Goal: Task Accomplishment & Management: Manage account settings

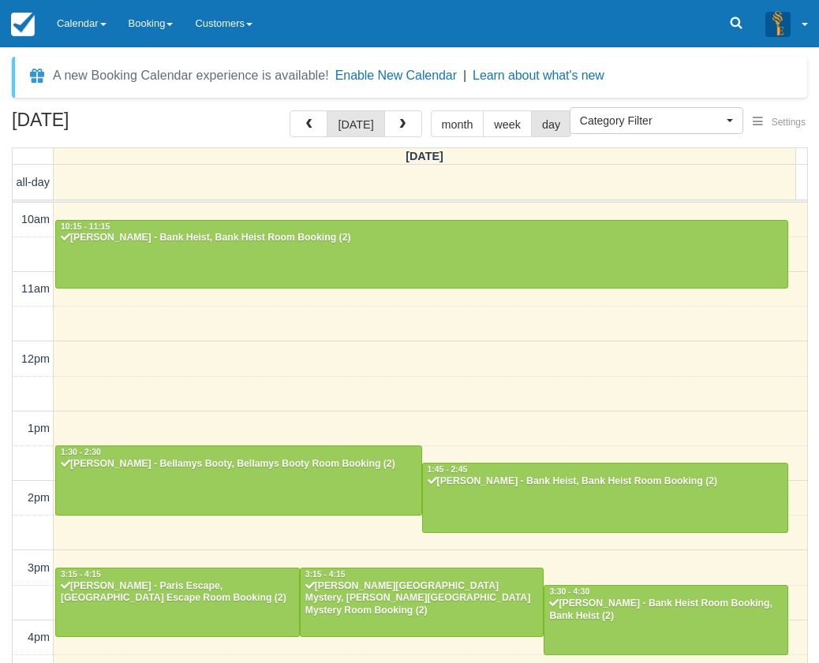
select select
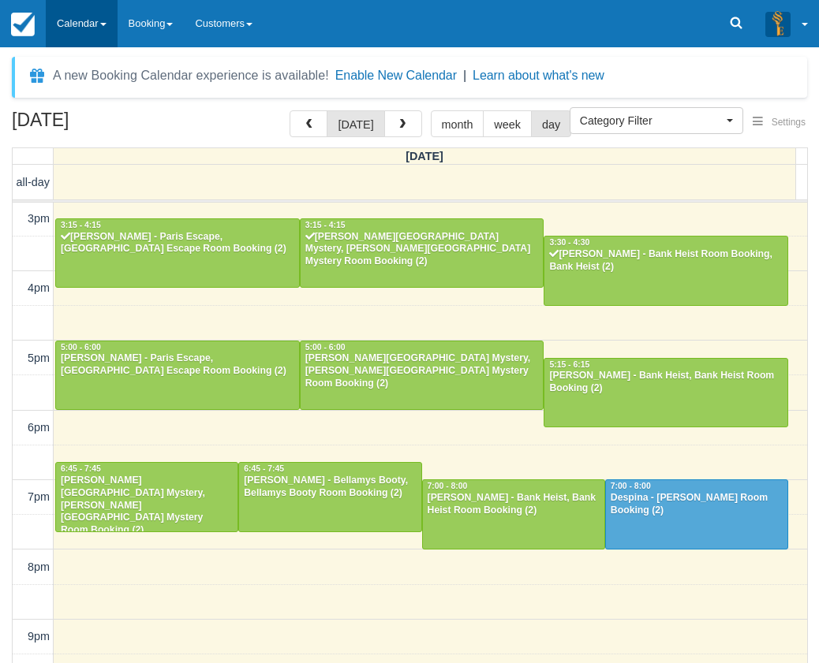
click at [86, 17] on link "Calendar" at bounding box center [82, 23] width 72 height 47
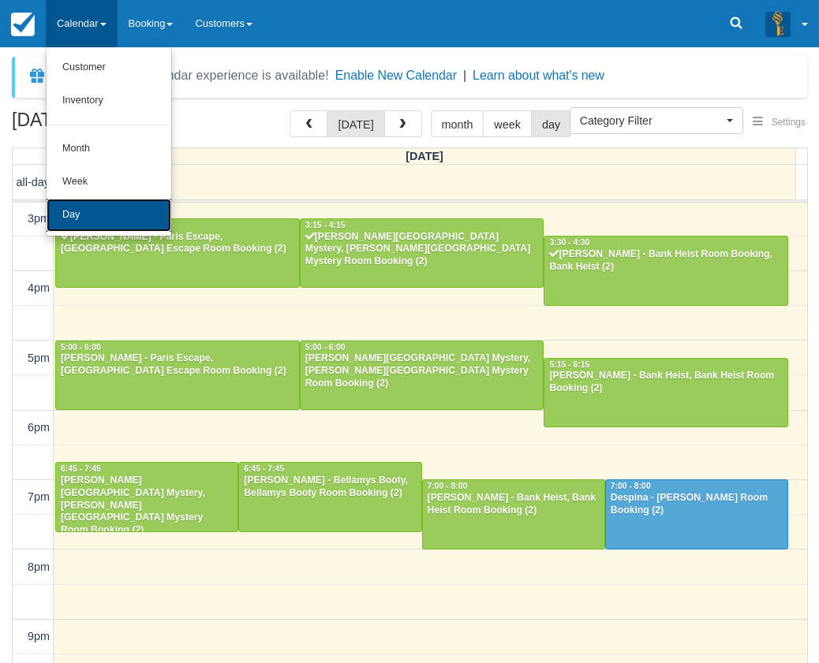
click at [106, 219] on link "Day" at bounding box center [109, 215] width 125 height 33
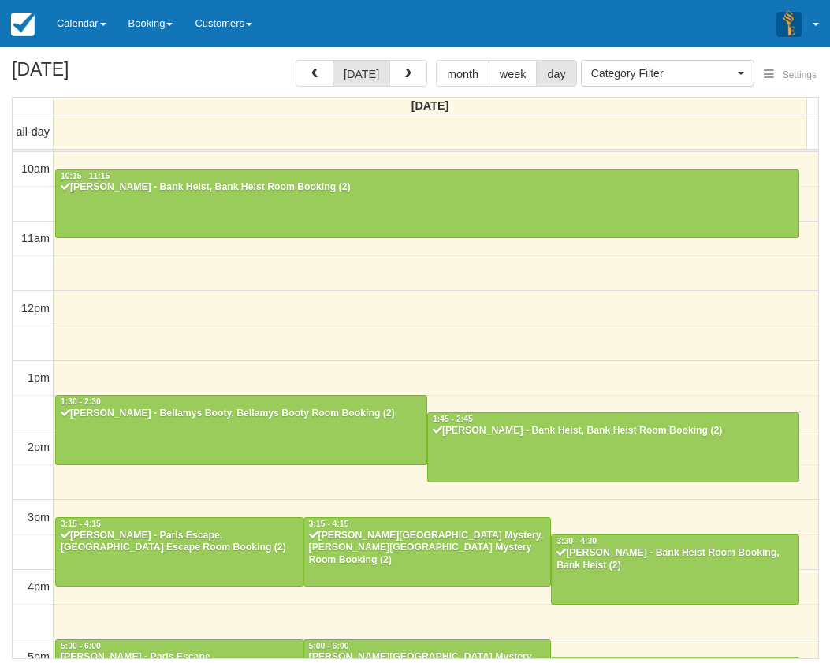
select select
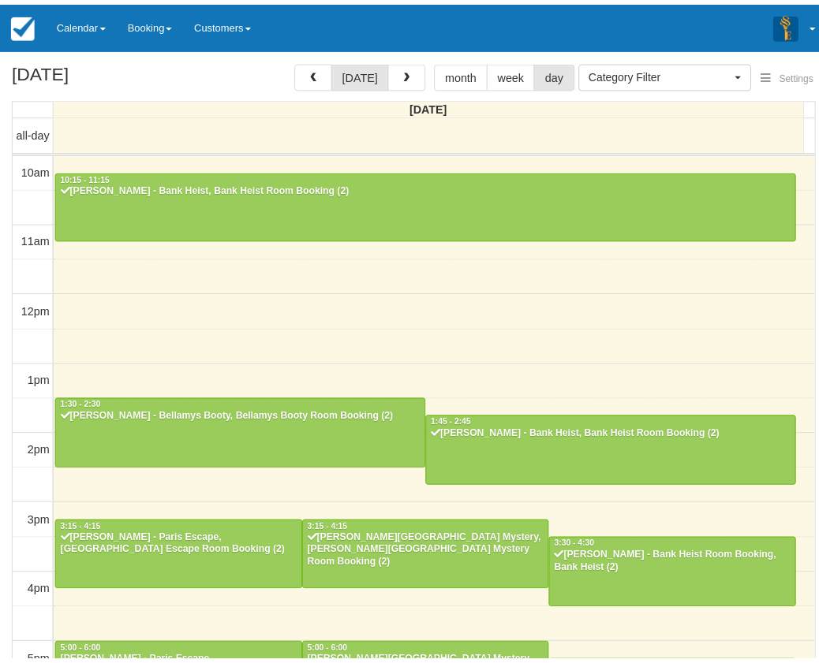
scroll to position [364, 0]
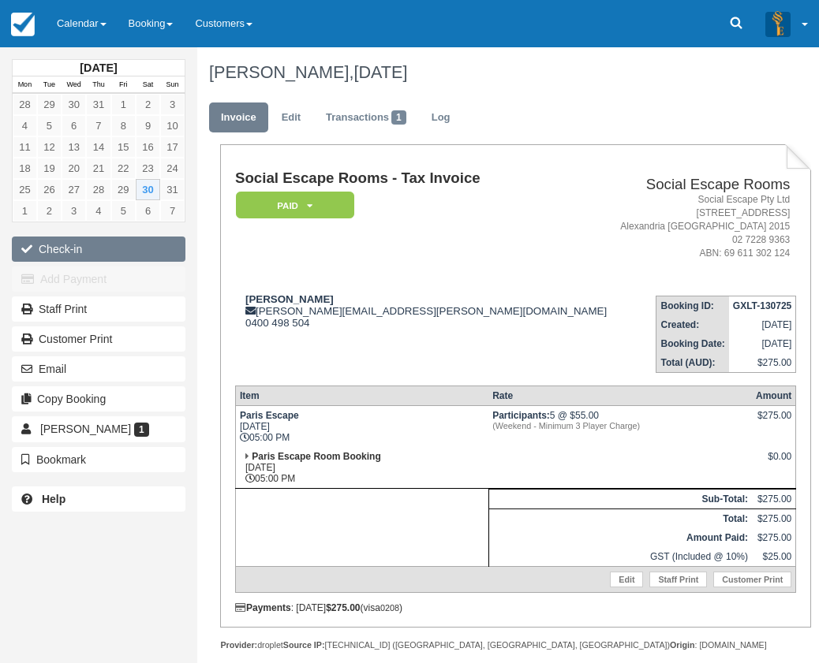
click at [129, 238] on button "Check-in" at bounding box center [99, 249] width 174 height 25
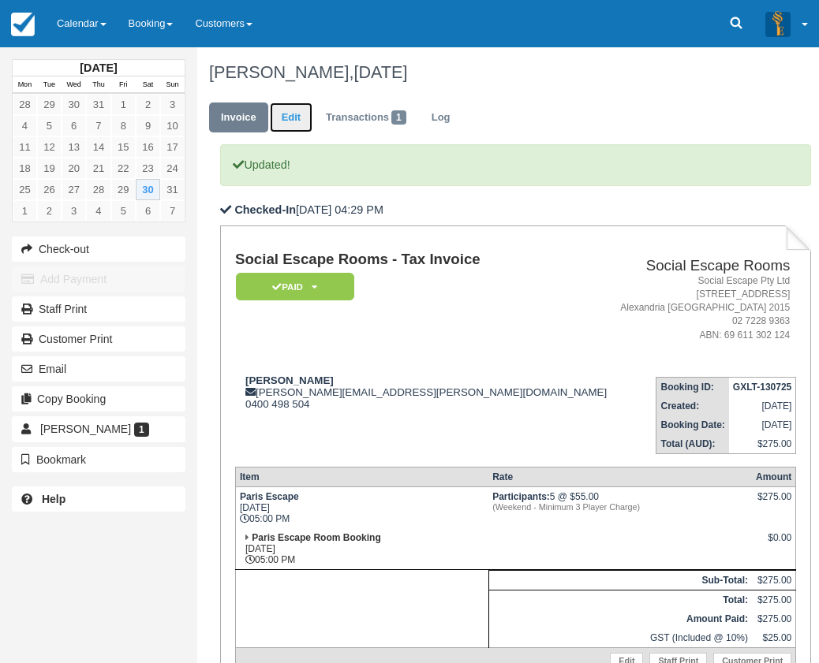
click at [289, 119] on link "Edit" at bounding box center [291, 118] width 43 height 31
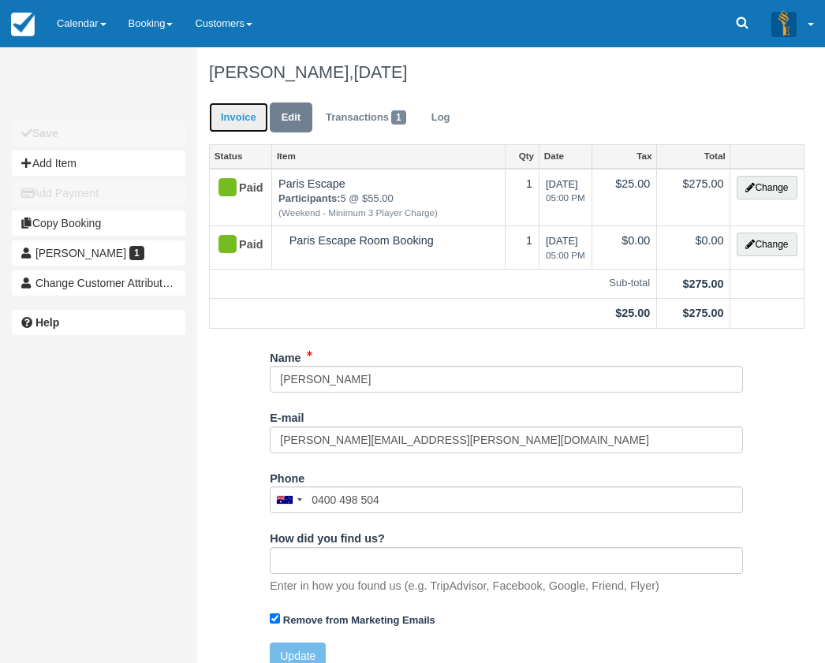
click at [235, 118] on link "Invoice" at bounding box center [238, 118] width 59 height 31
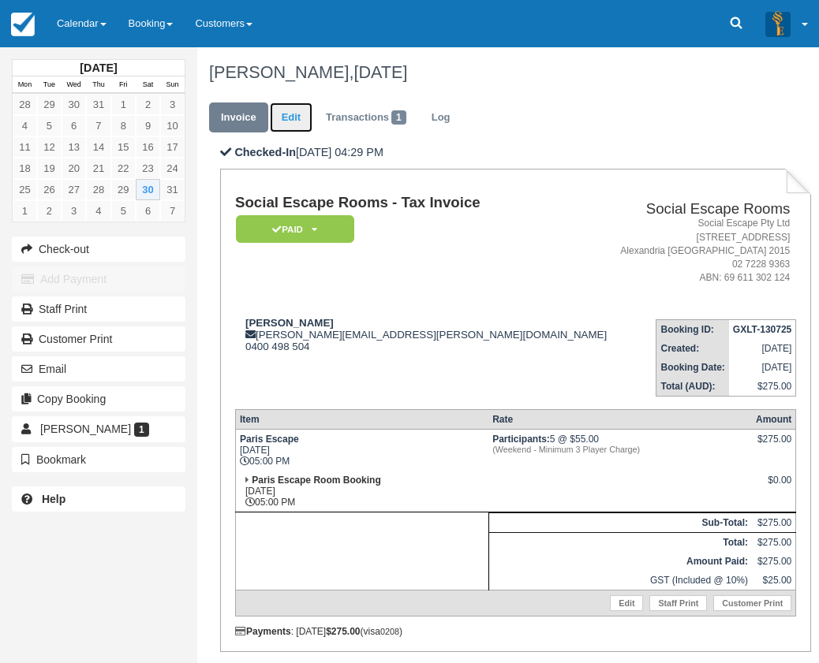
click at [286, 118] on link "Edit" at bounding box center [291, 118] width 43 height 31
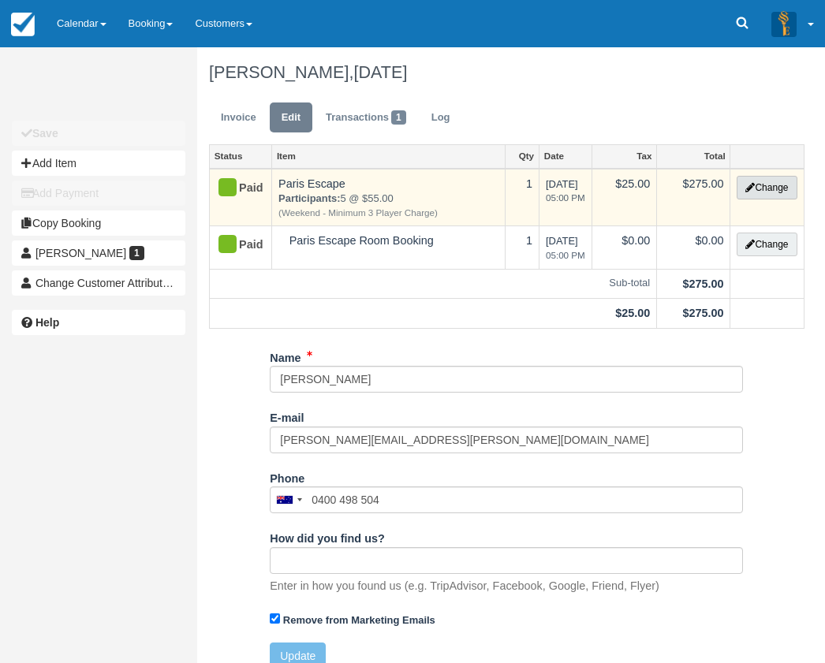
click at [767, 184] on button "Change" at bounding box center [767, 188] width 60 height 24
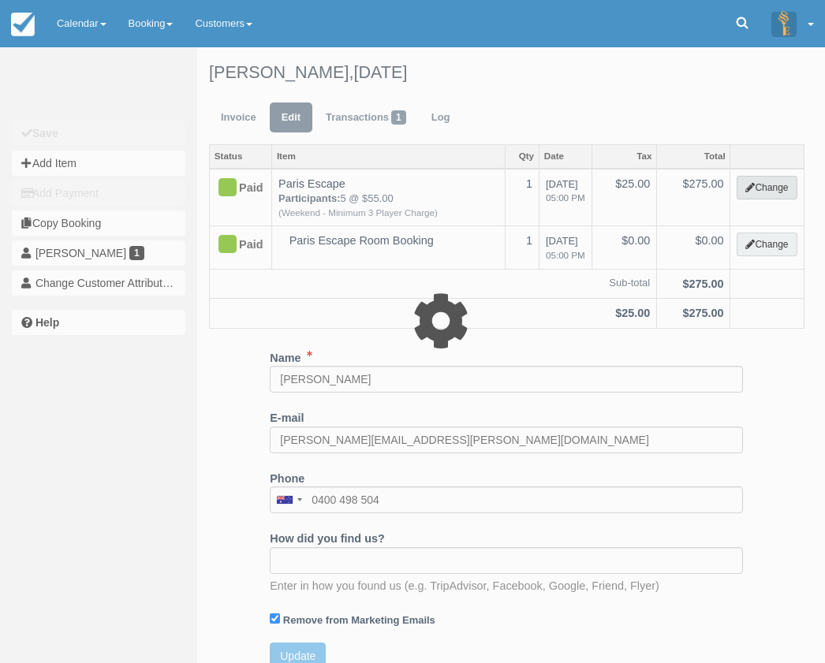
select select "2"
type input "275.00"
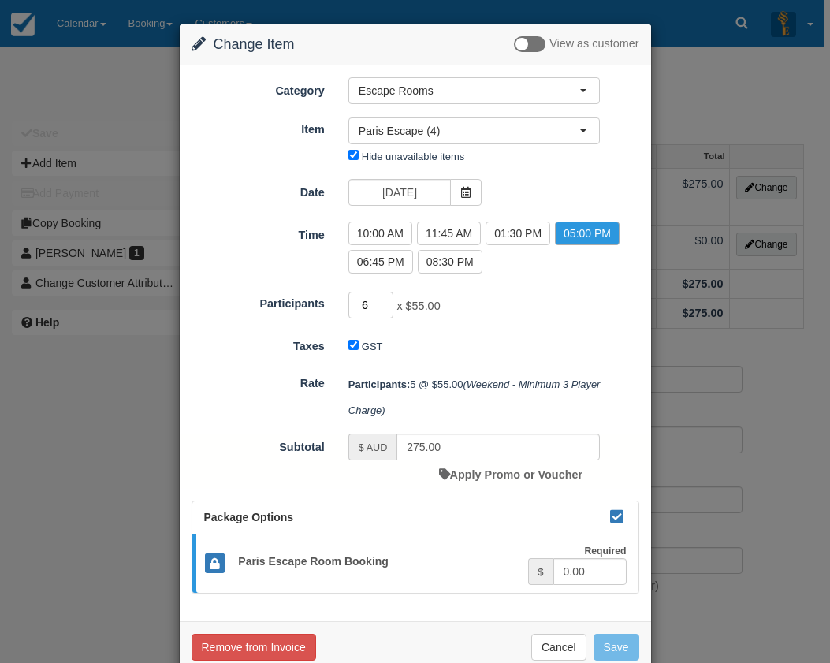
click at [382, 301] on input "6" at bounding box center [372, 305] width 46 height 27
type input "7"
click at [382, 301] on input "7" at bounding box center [372, 305] width 46 height 27
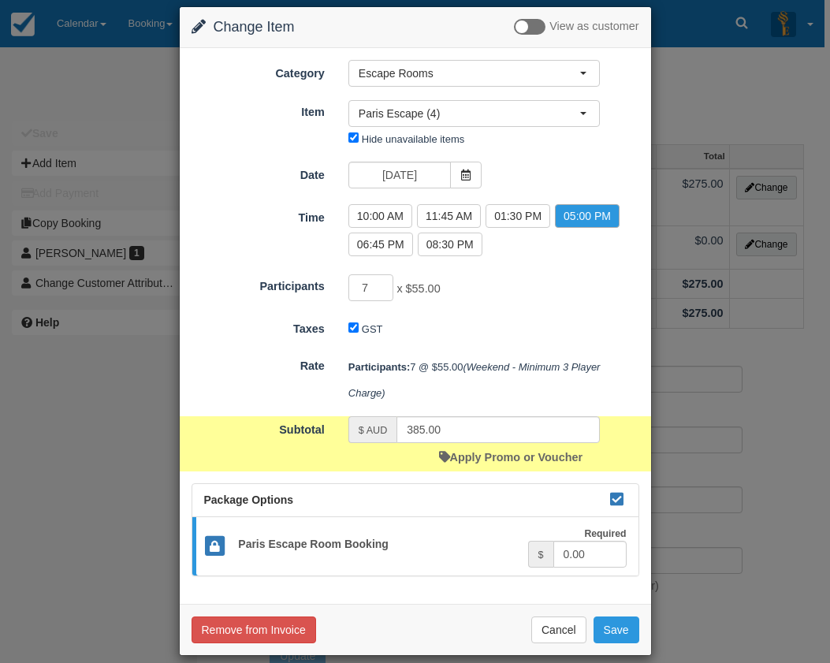
scroll to position [34, 0]
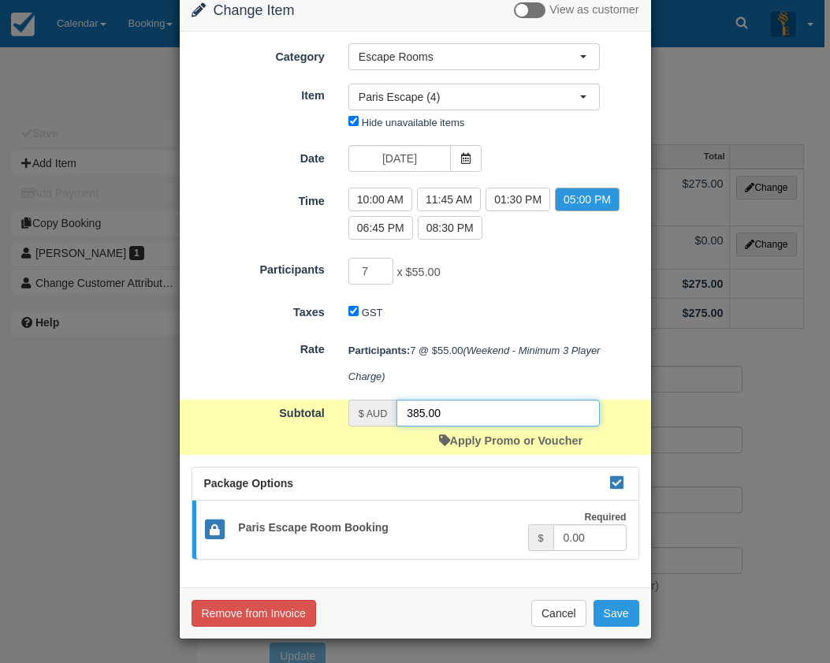
drag, startPoint x: 461, startPoint y: 409, endPoint x: 385, endPoint y: 399, distance: 76.3
click at [386, 399] on form "Category Escape Rooms Merchandise Game Resources Staff Resources Escape Rooms G…" at bounding box center [416, 301] width 448 height 517
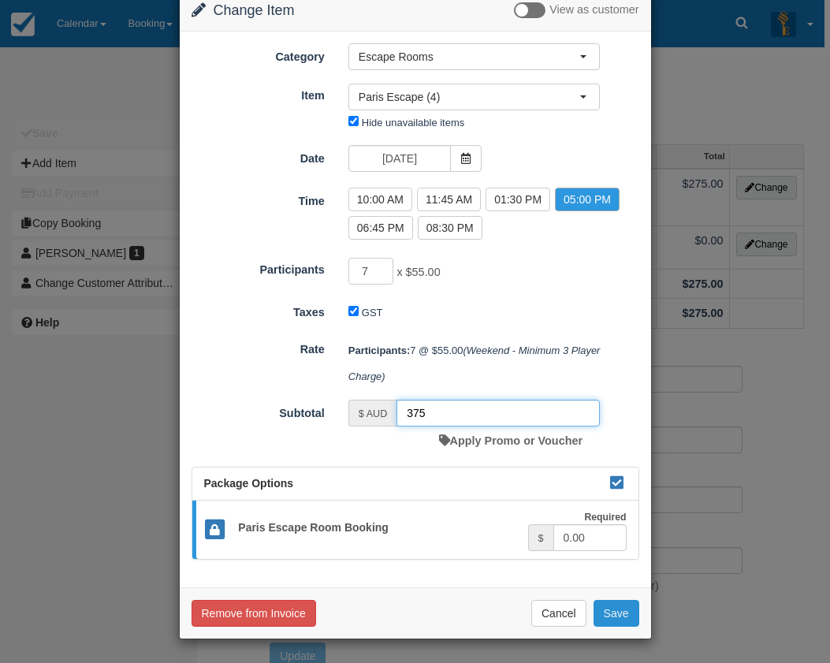
type input "375"
click at [601, 610] on button "Save" at bounding box center [617, 613] width 46 height 27
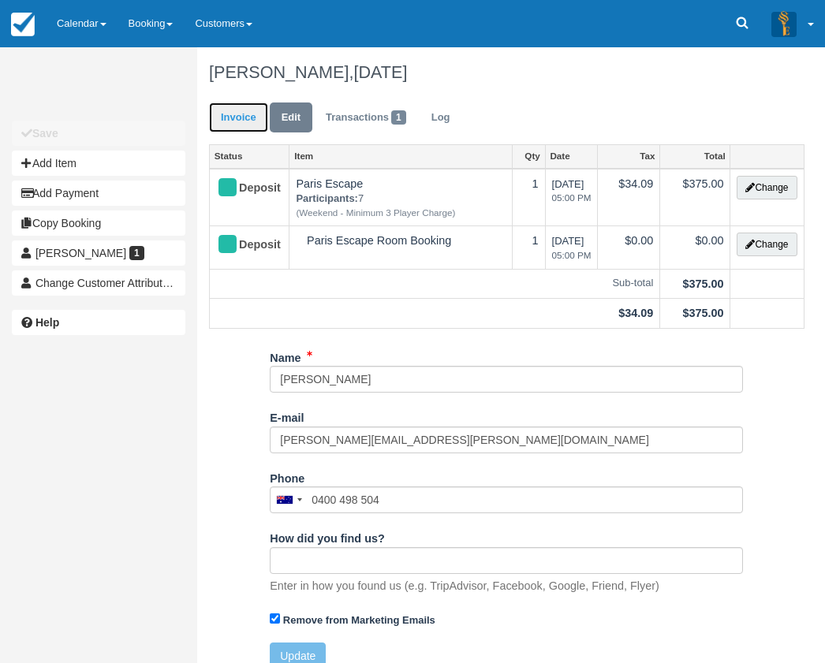
click at [229, 112] on link "Invoice" at bounding box center [238, 118] width 59 height 31
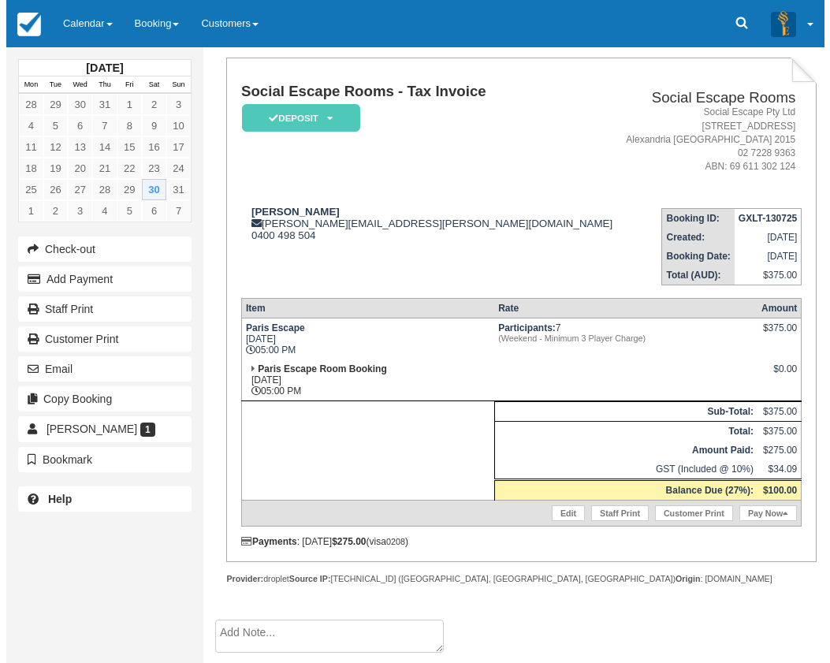
scroll to position [258, 0]
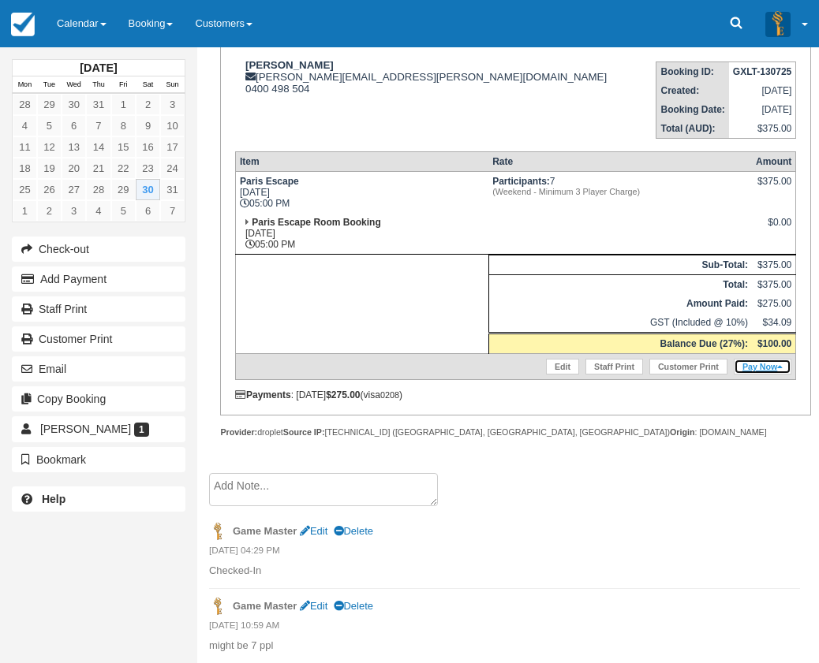
click at [753, 366] on link "Pay Now" at bounding box center [762, 367] width 58 height 16
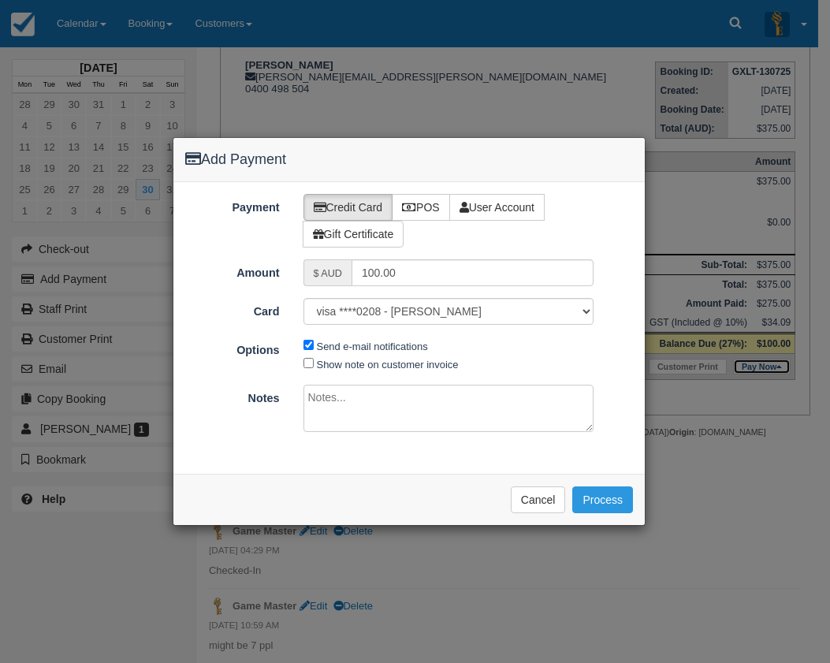
type input "30/08/2025"
click at [447, 203] on label "POS" at bounding box center [421, 207] width 58 height 27
radio input "true"
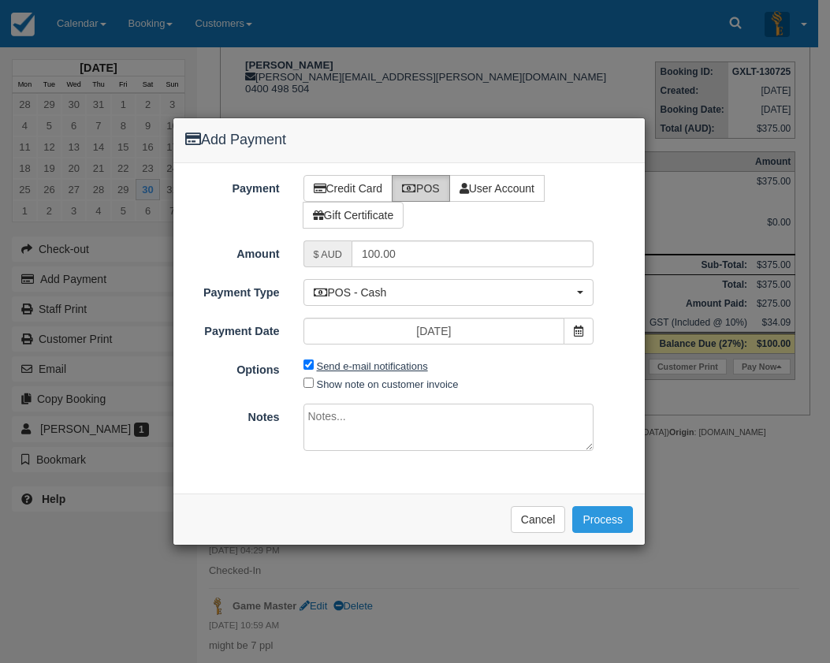
click at [379, 366] on label "Send e-mail notifications" at bounding box center [372, 366] width 111 height 12
click at [314, 366] on input "Send e-mail notifications" at bounding box center [309, 365] width 10 height 10
checkbox input "false"
click at [593, 524] on button "Process" at bounding box center [603, 519] width 61 height 27
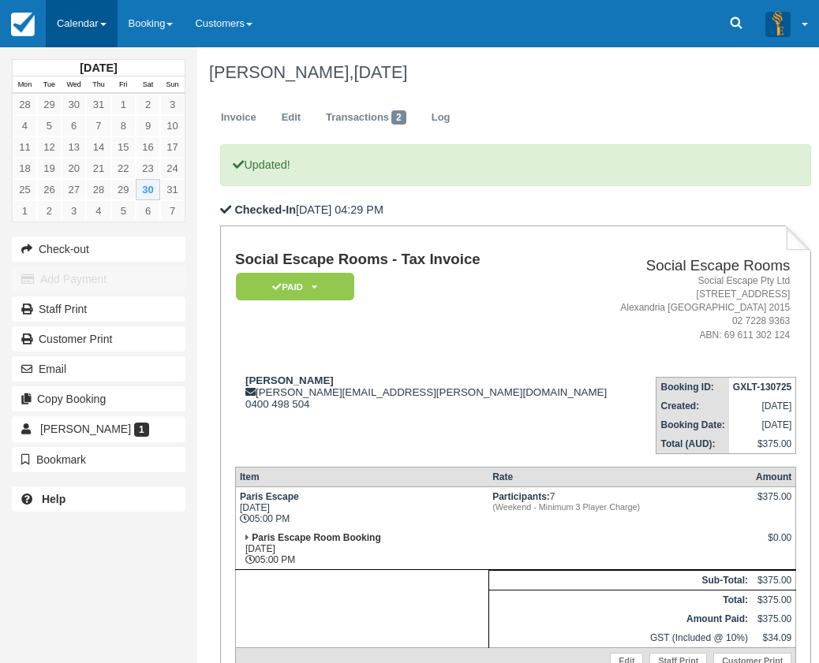
click at [69, 35] on link "Calendar" at bounding box center [82, 23] width 72 height 47
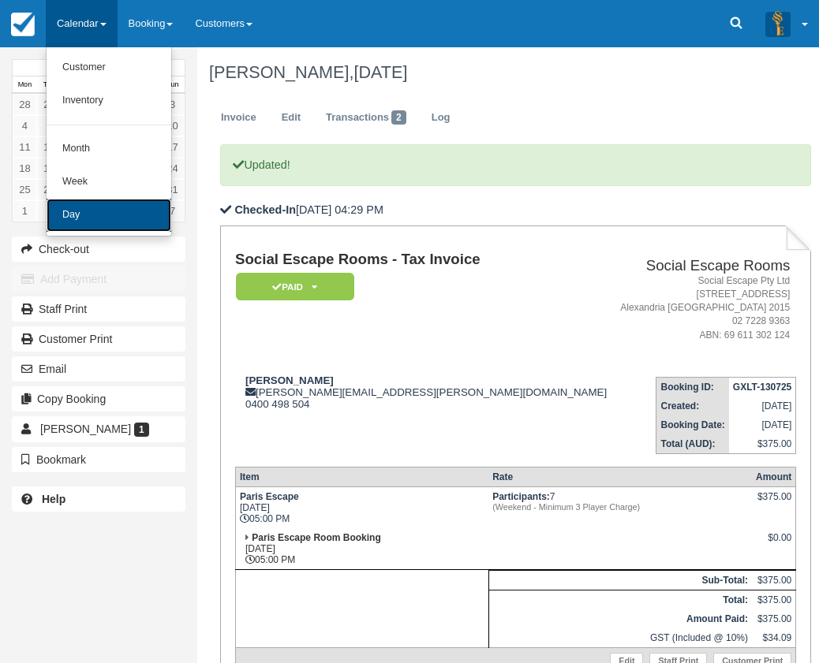
click at [94, 203] on link "Day" at bounding box center [109, 215] width 125 height 33
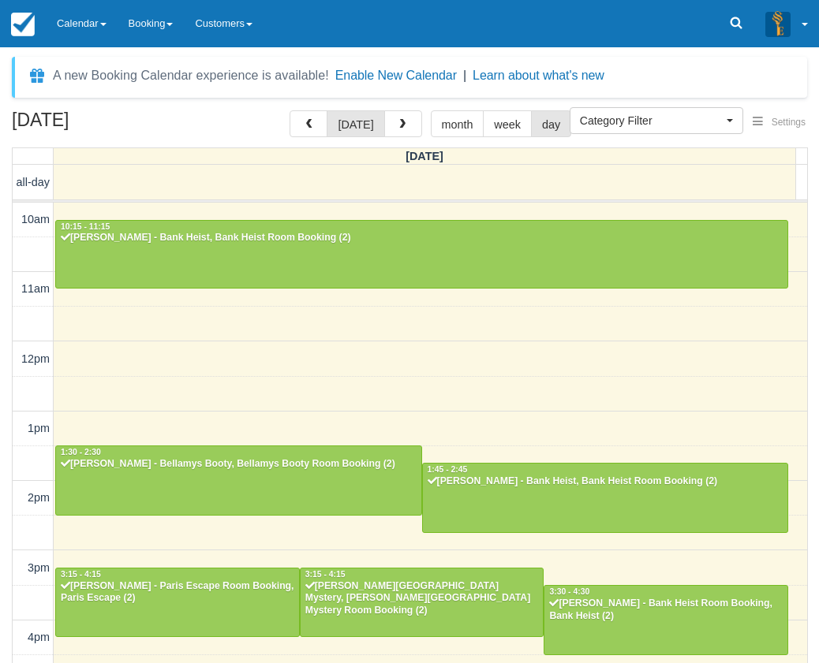
select select
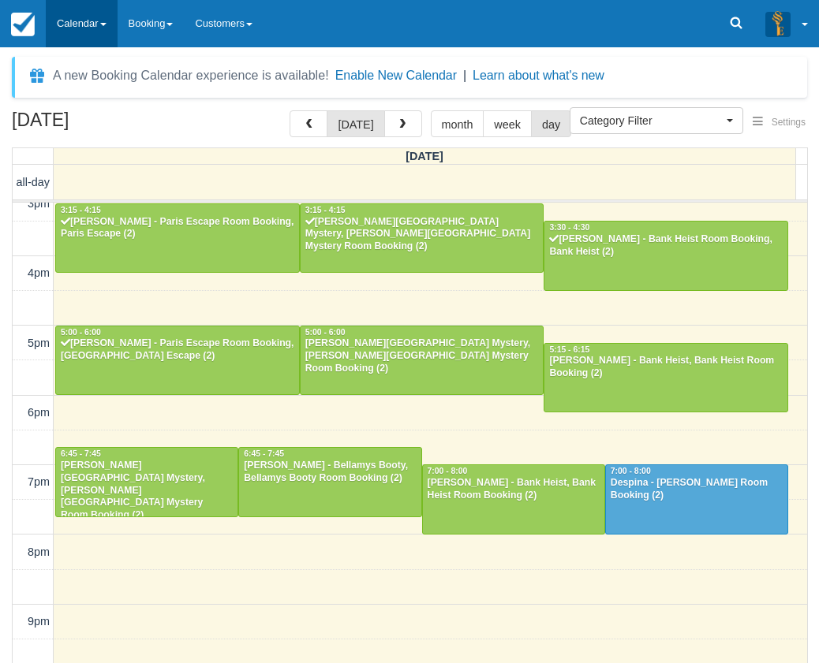
click at [102, 13] on link "Calendar" at bounding box center [82, 23] width 72 height 47
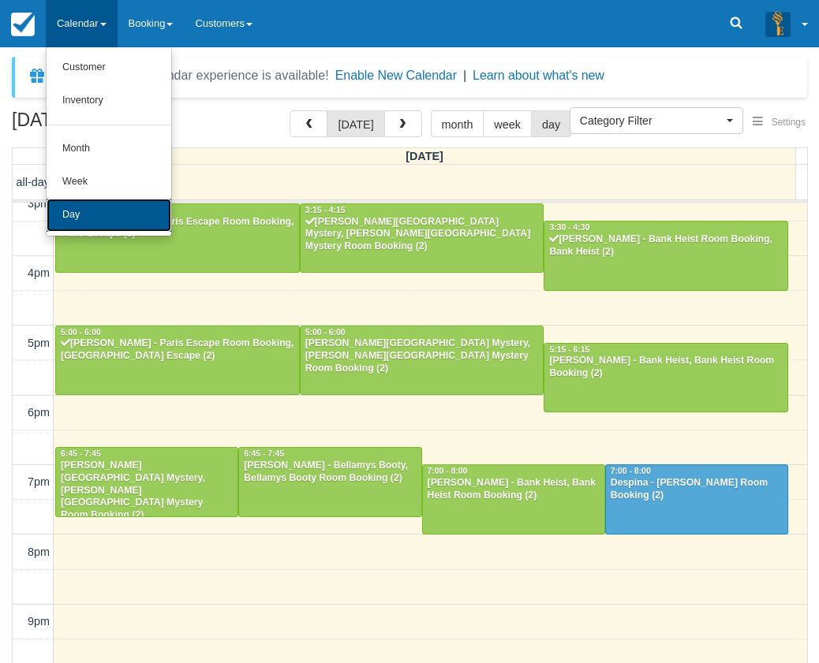
click at [92, 207] on link "Day" at bounding box center [109, 215] width 125 height 33
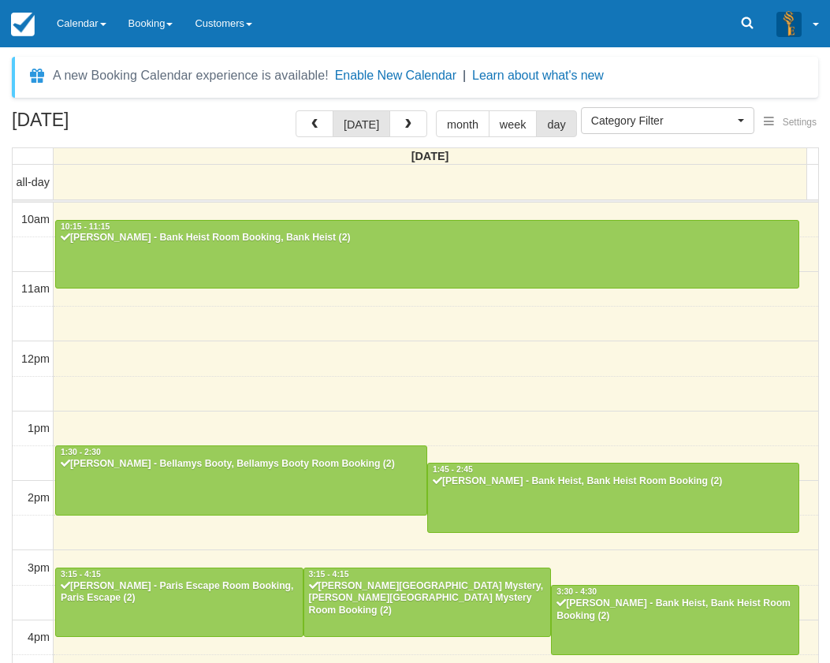
select select
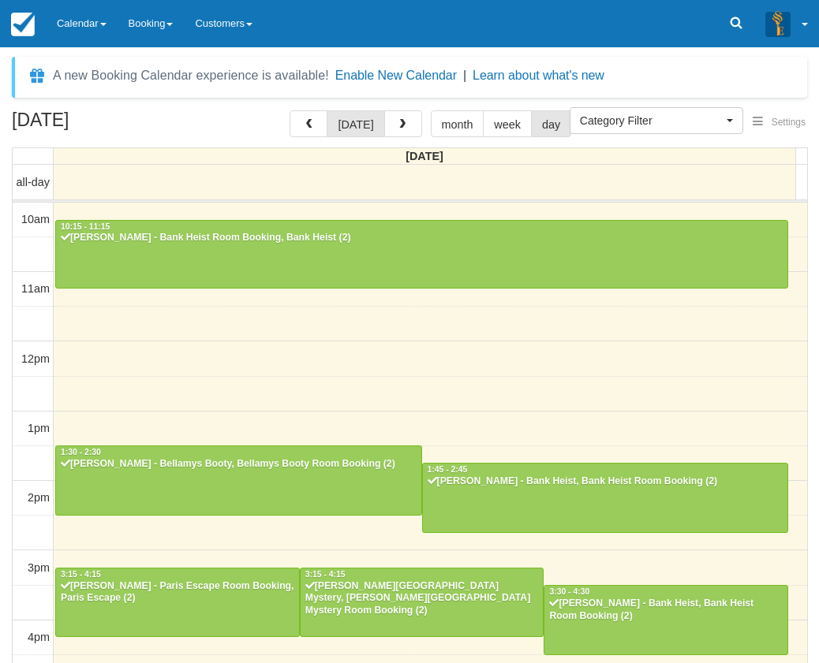
scroll to position [364, 0]
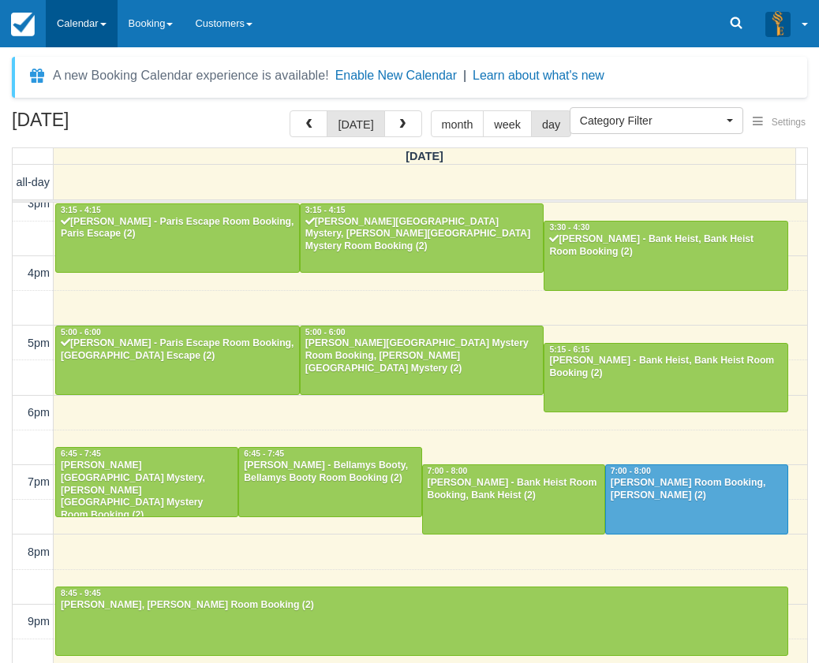
click at [98, 37] on link "Calendar" at bounding box center [82, 23] width 72 height 47
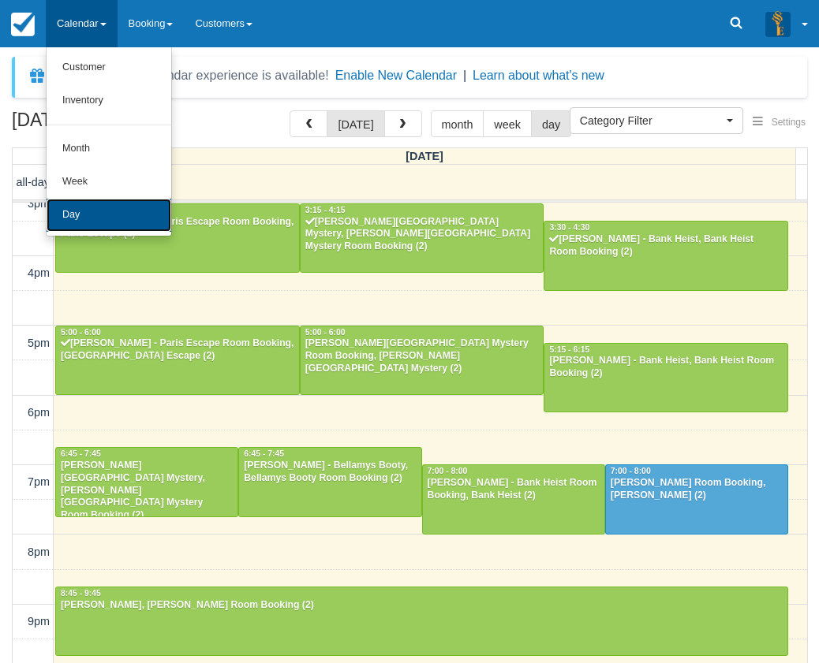
click at [82, 208] on link "Day" at bounding box center [109, 215] width 125 height 33
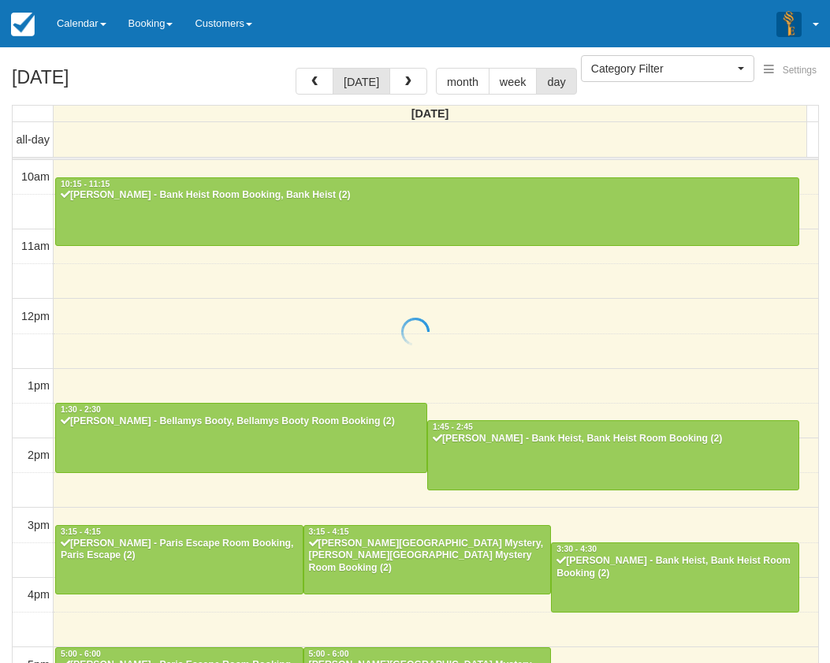
select select
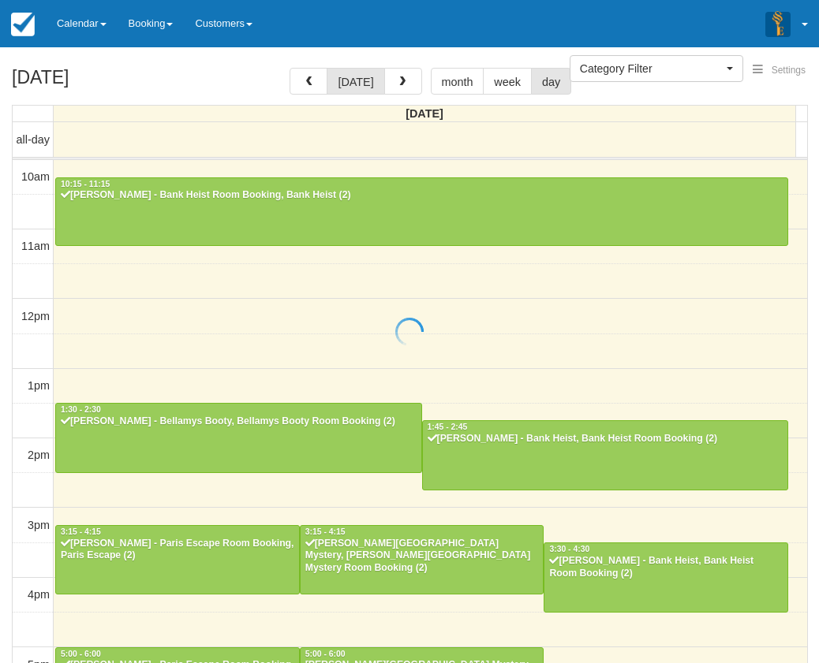
scroll to position [364, 0]
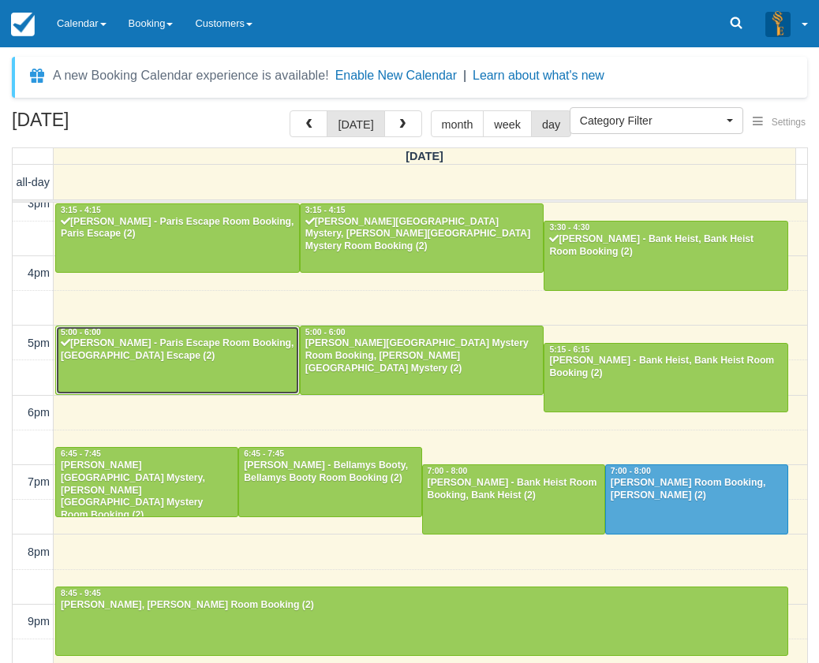
click at [136, 359] on div "Kara Adams - Paris Escape Room Booking, Paris Escape (2)" at bounding box center [177, 350] width 235 height 25
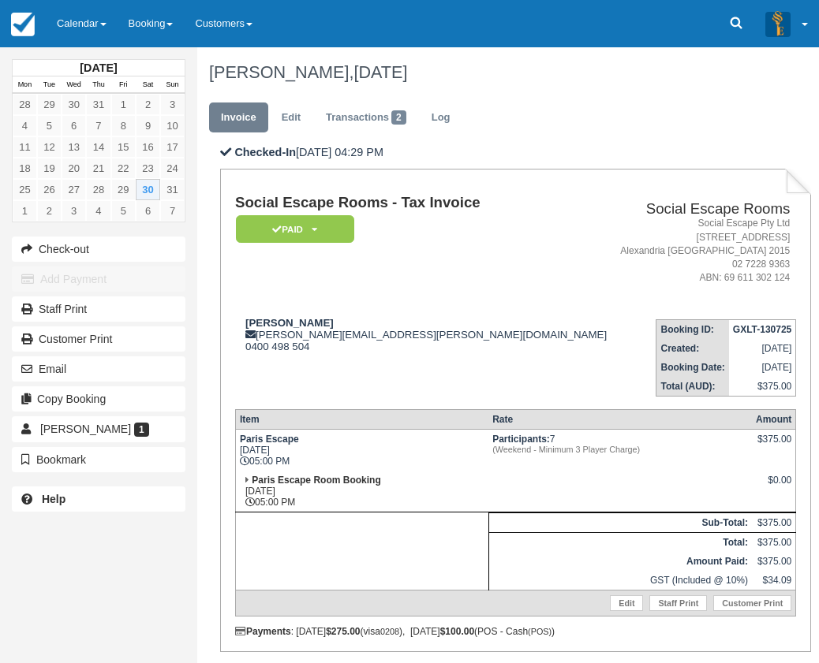
click at [76, 25] on link "Calendar" at bounding box center [82, 23] width 72 height 47
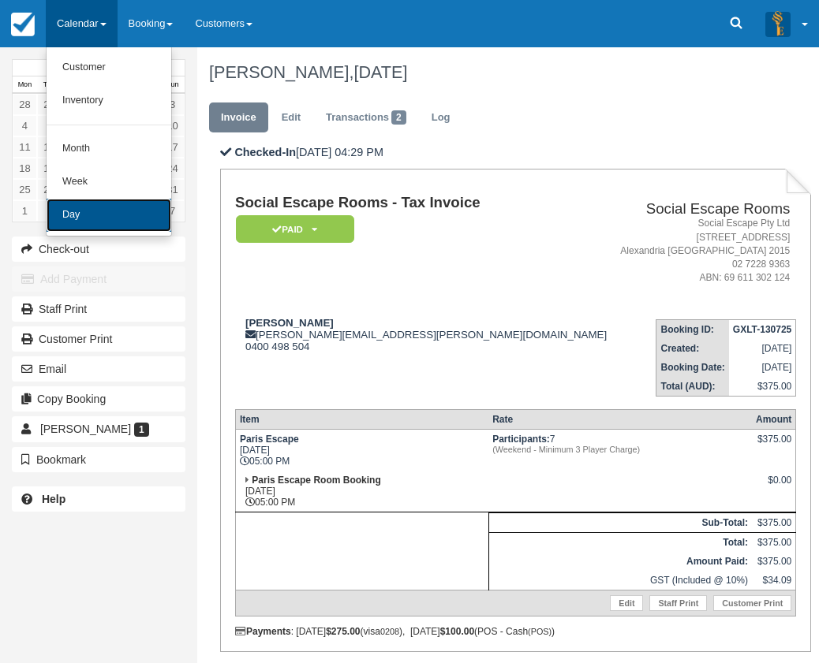
click at [96, 214] on link "Day" at bounding box center [109, 215] width 125 height 33
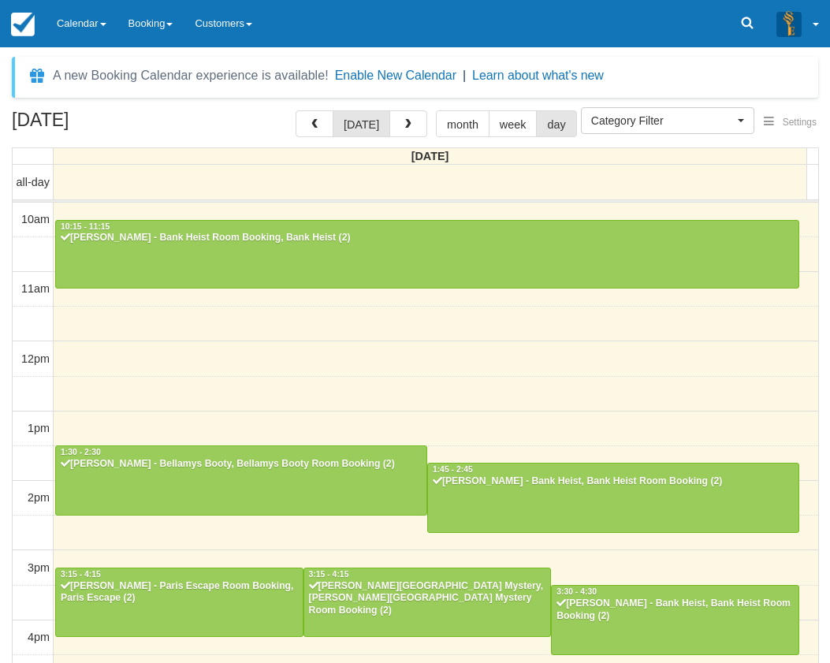
select select
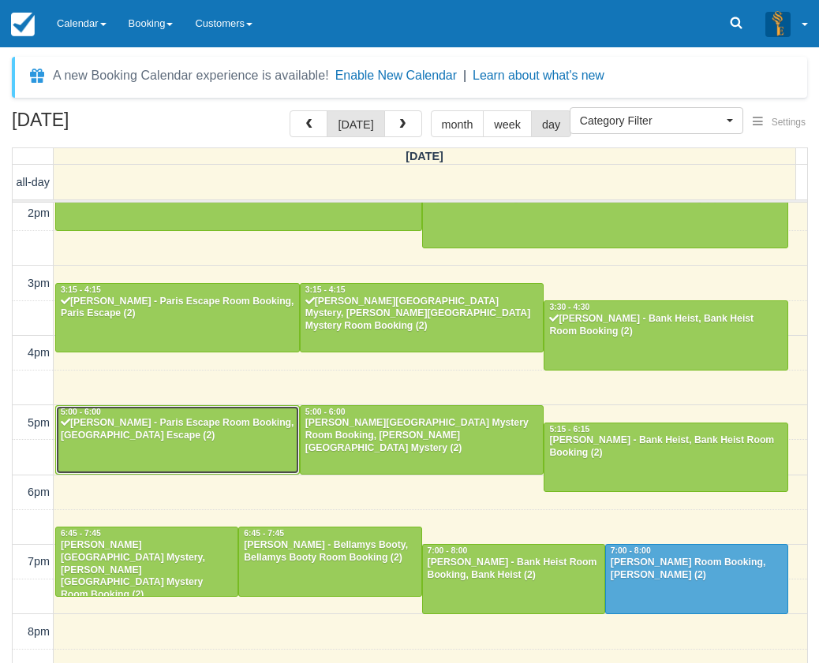
scroll to position [364, 0]
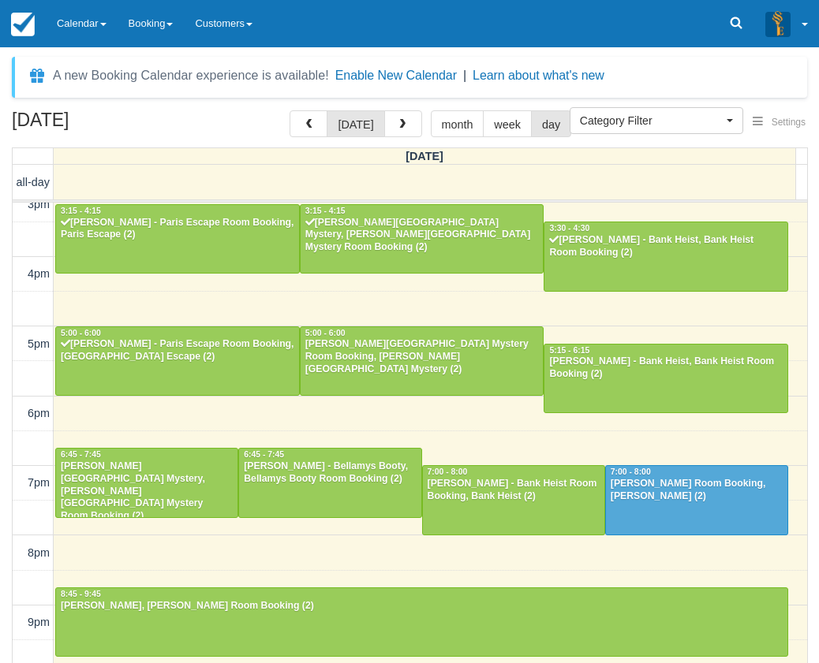
click at [3, 425] on div "August 30, 2025 today month week day Saturday all-day 10am 11am 12pm 1pm 2pm 3p…" at bounding box center [409, 409] width 819 height 599
click at [59, 32] on link "Calendar" at bounding box center [82, 23] width 72 height 47
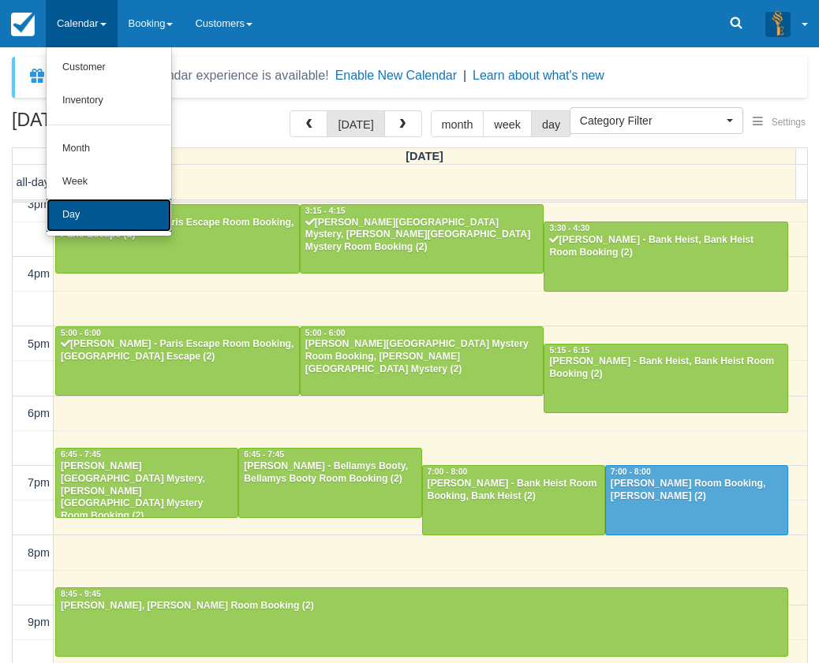
click at [119, 215] on link "Day" at bounding box center [109, 215] width 125 height 33
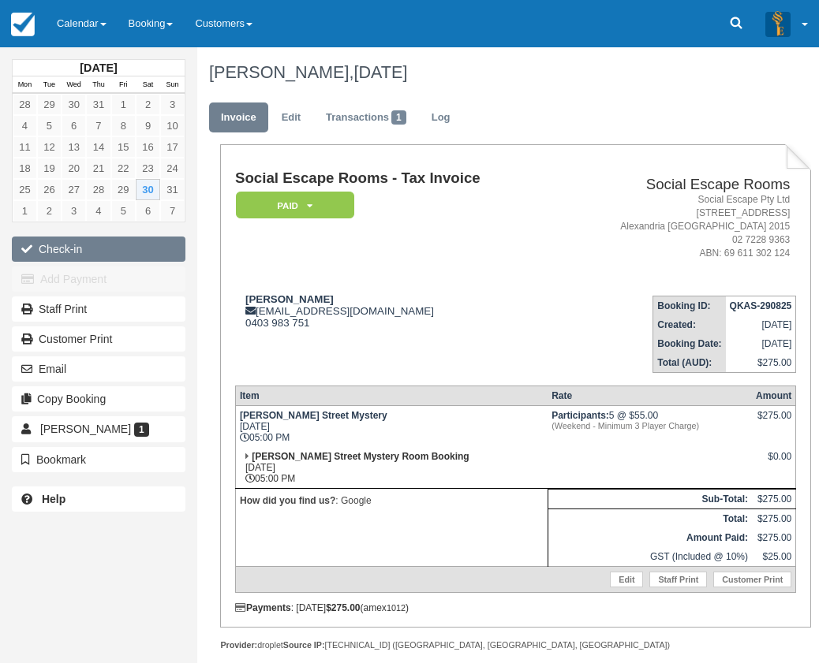
click at [125, 245] on button "Check-in" at bounding box center [99, 249] width 174 height 25
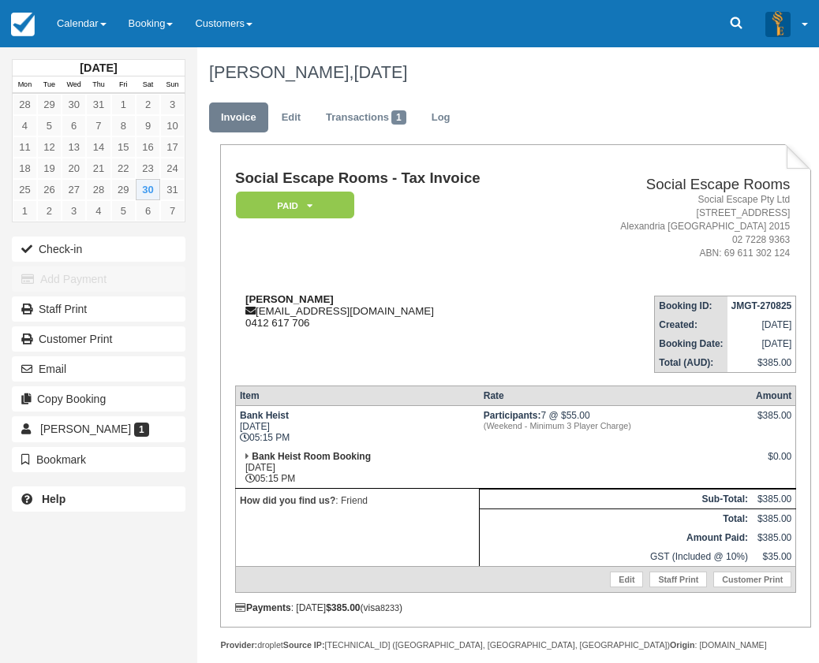
click at [255, 300] on strong "Ace Sahyoun" at bounding box center [289, 299] width 88 height 12
drag, startPoint x: 255, startPoint y: 300, endPoint x: 279, endPoint y: 300, distance: 24.4
click at [279, 300] on strong "Ace Sahyoun" at bounding box center [289, 299] width 88 height 12
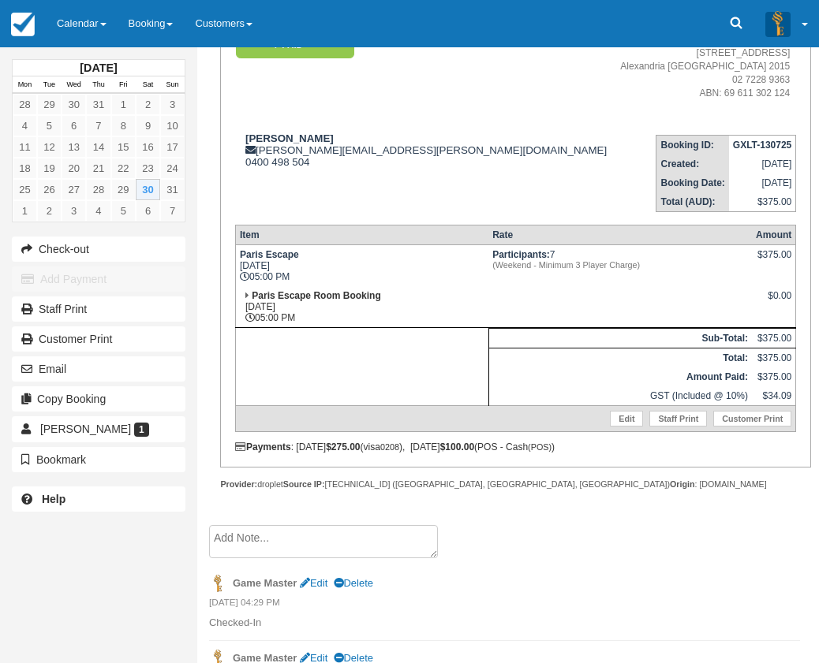
scroll to position [237, 0]
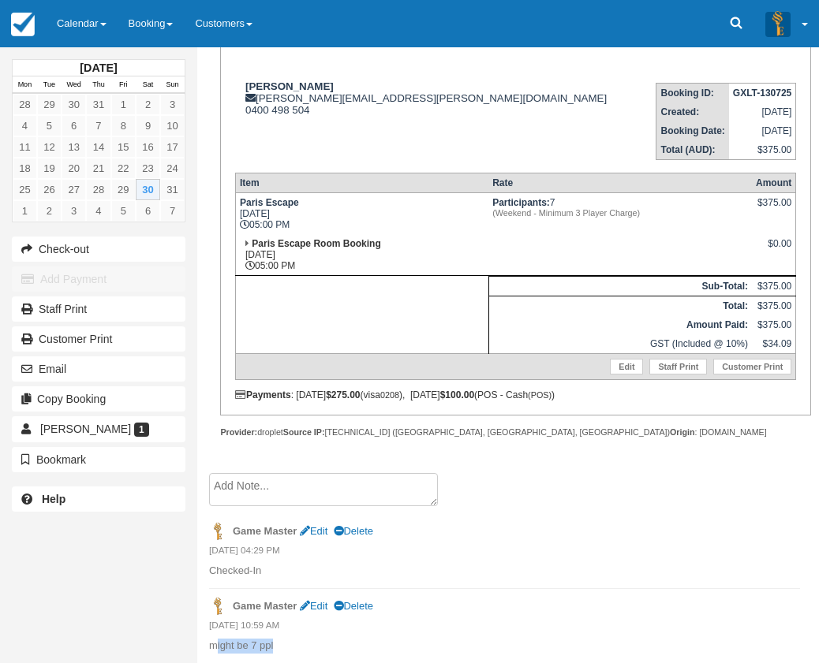
drag, startPoint x: 277, startPoint y: 646, endPoint x: 248, endPoint y: 651, distance: 29.6
click at [226, 651] on p "might be 7 ppl" at bounding box center [504, 646] width 591 height 15
drag, startPoint x: 252, startPoint y: 651, endPoint x: 265, endPoint y: 650, distance: 13.4
click at [252, 651] on p "might be 7 ppl" at bounding box center [504, 646] width 591 height 15
click at [274, 650] on p "might be 7 ppl" at bounding box center [504, 646] width 591 height 15
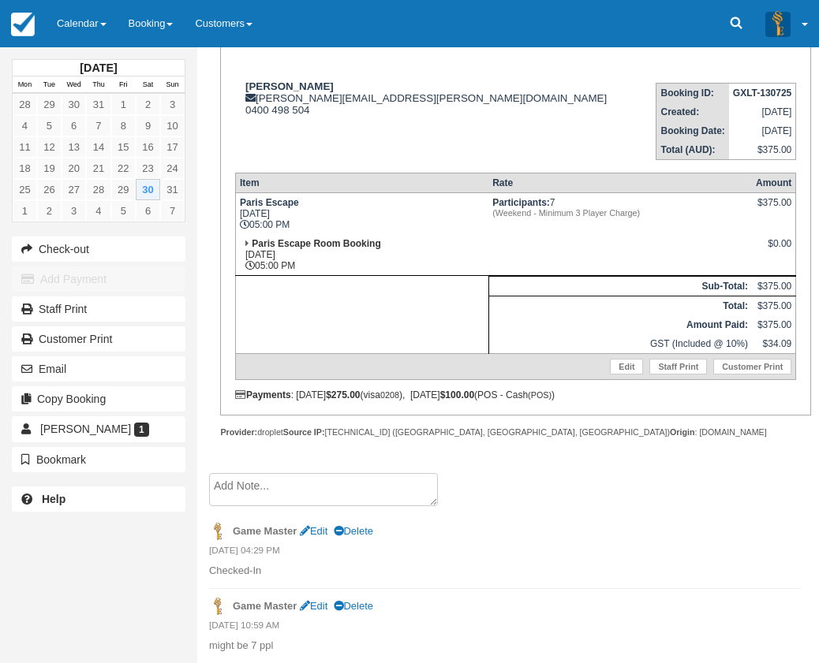
scroll to position [0, 0]
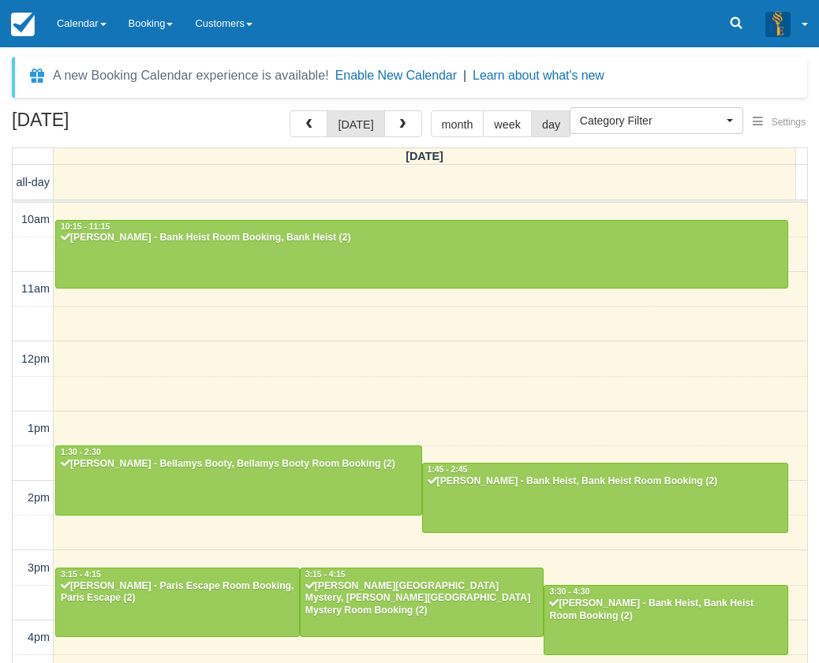
select select
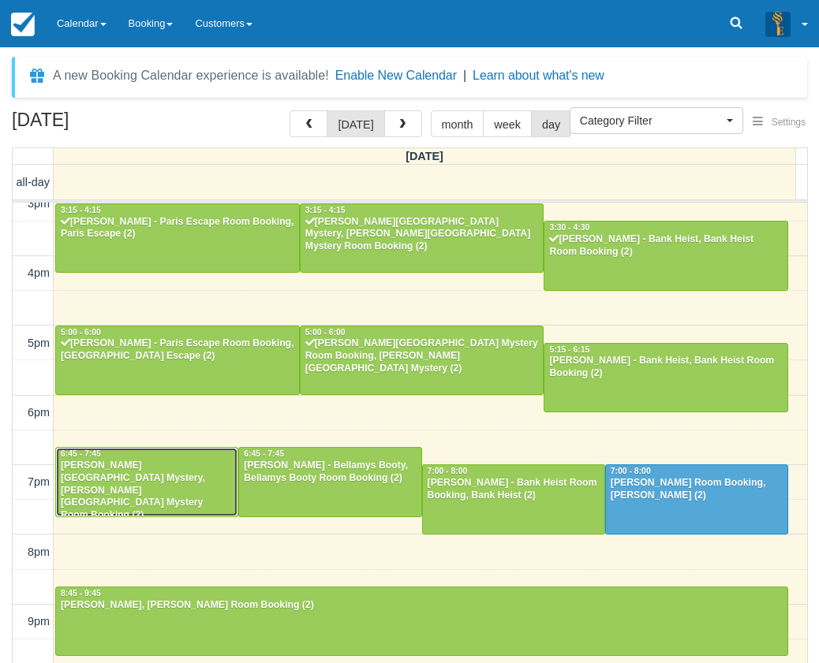
click at [170, 498] on div at bounding box center [146, 482] width 181 height 68
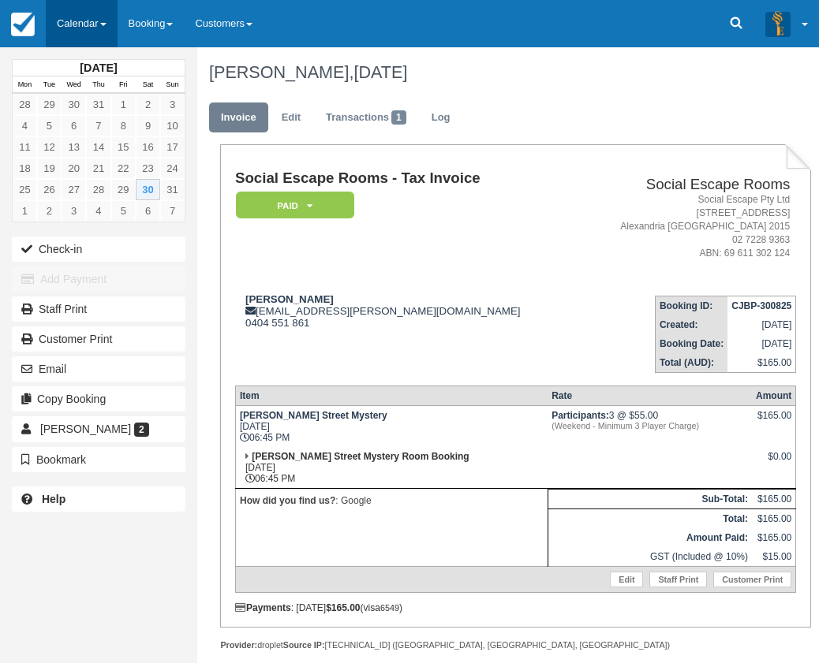
click at [68, 24] on link "Calendar" at bounding box center [82, 23] width 72 height 47
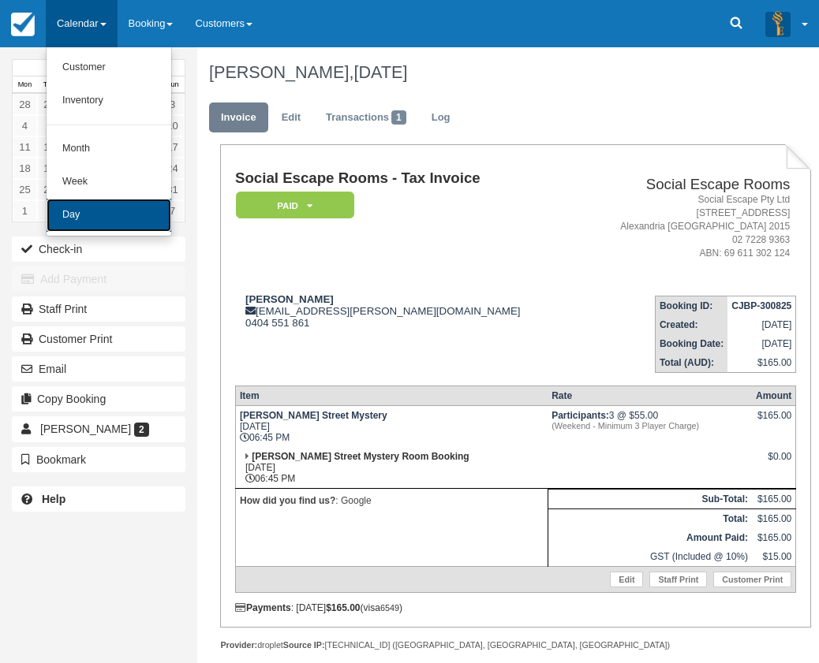
click at [94, 212] on link "Day" at bounding box center [109, 215] width 125 height 33
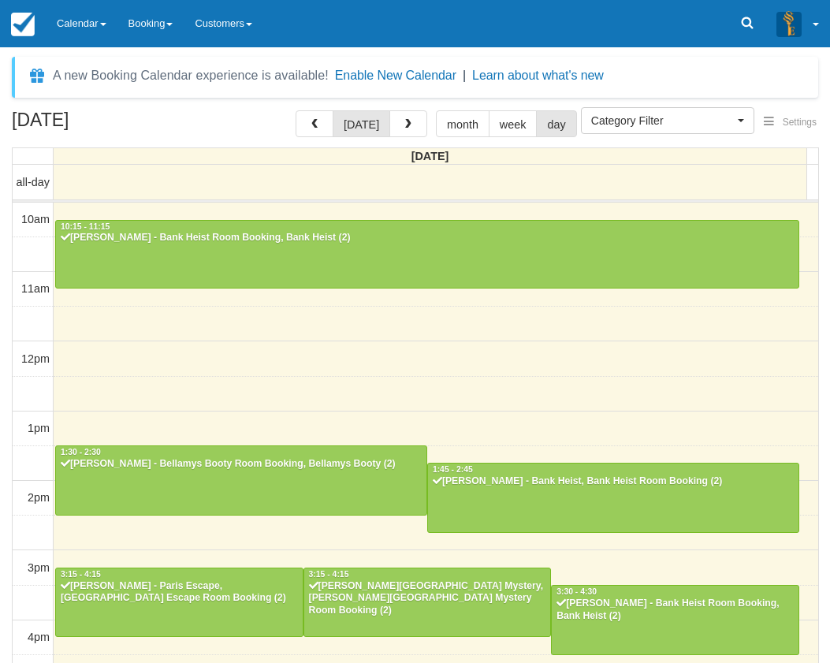
select select
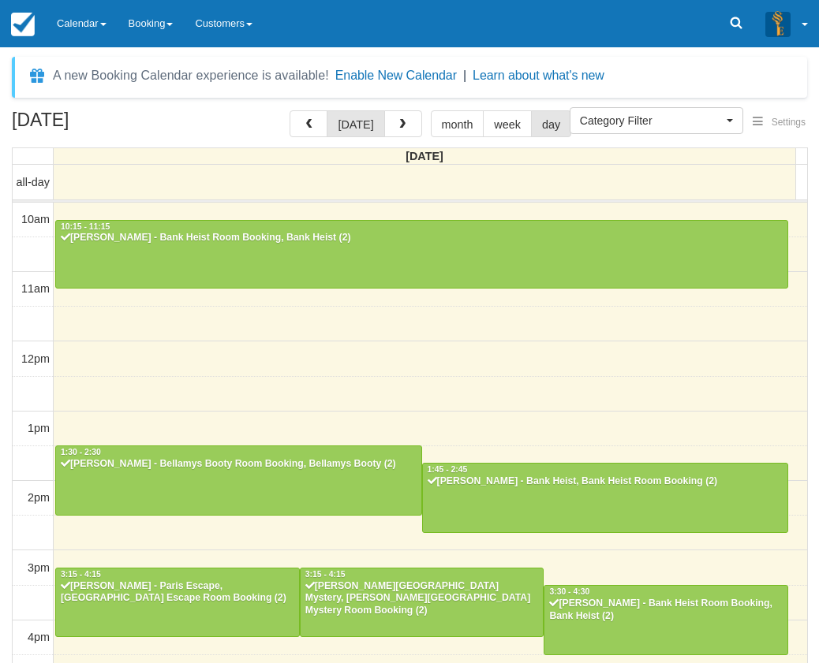
scroll to position [364, 0]
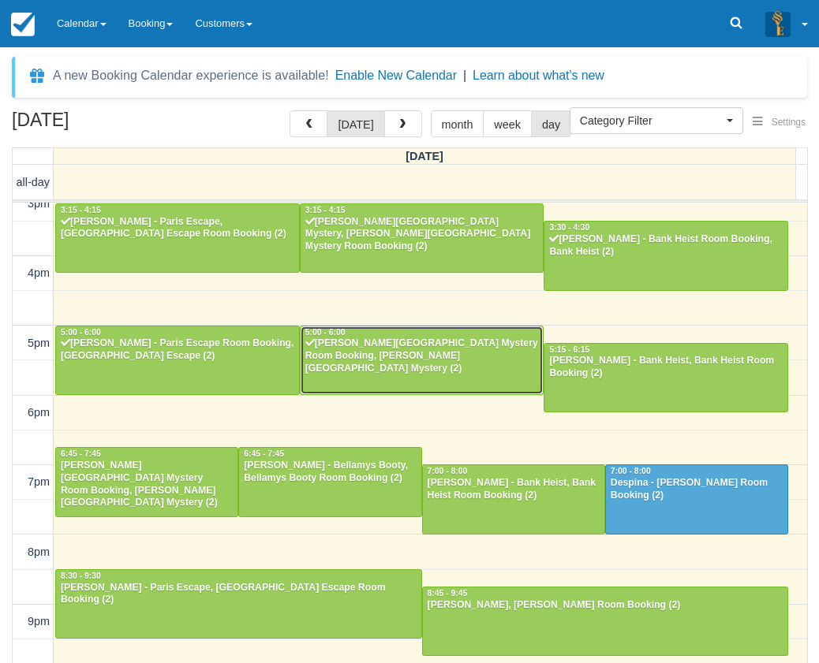
click at [384, 341] on div "[PERSON_NAME][GEOGRAPHIC_DATA] Mystery Room Booking, [PERSON_NAME][GEOGRAPHIC_D…" at bounding box center [421, 357] width 235 height 38
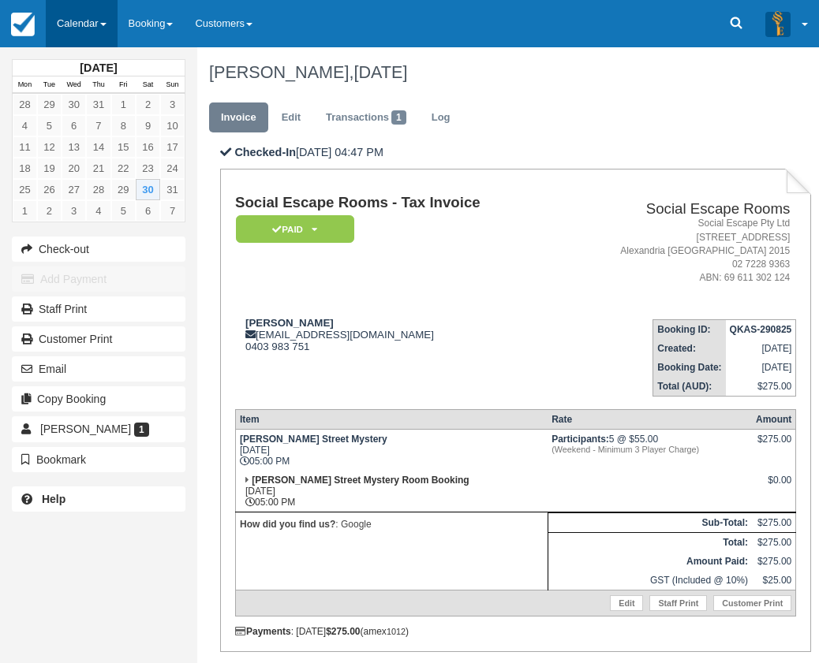
click at [71, 25] on link "Calendar" at bounding box center [82, 23] width 72 height 47
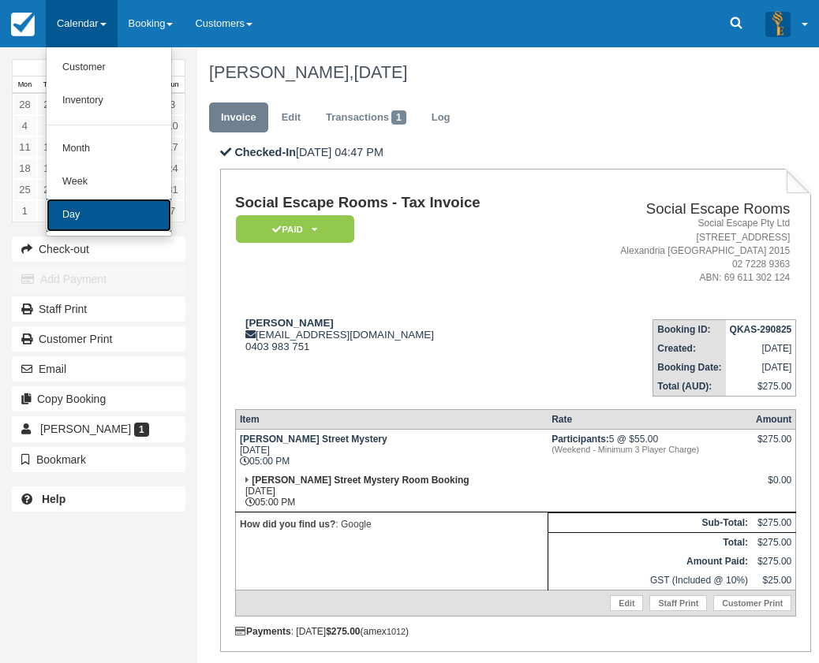
click at [118, 203] on link "Day" at bounding box center [109, 215] width 125 height 33
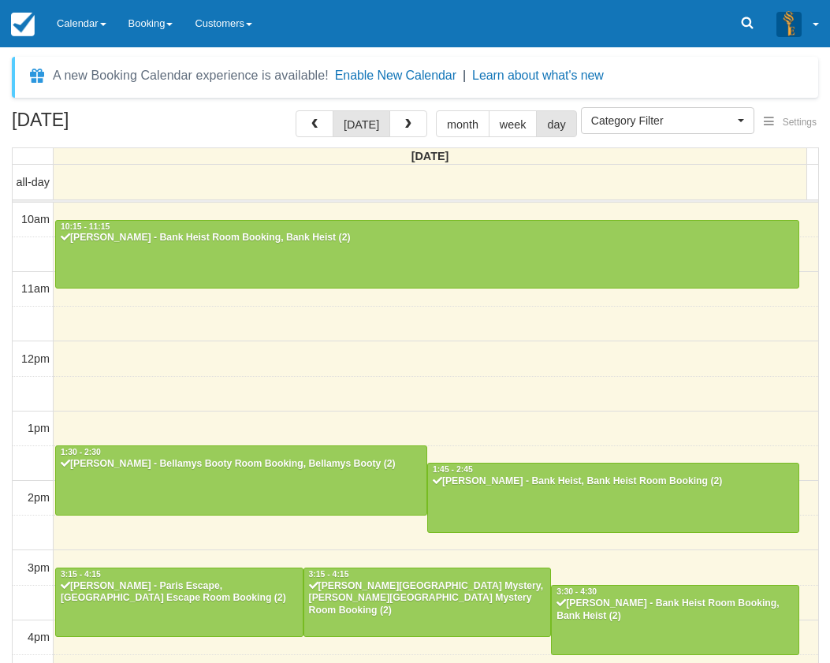
select select
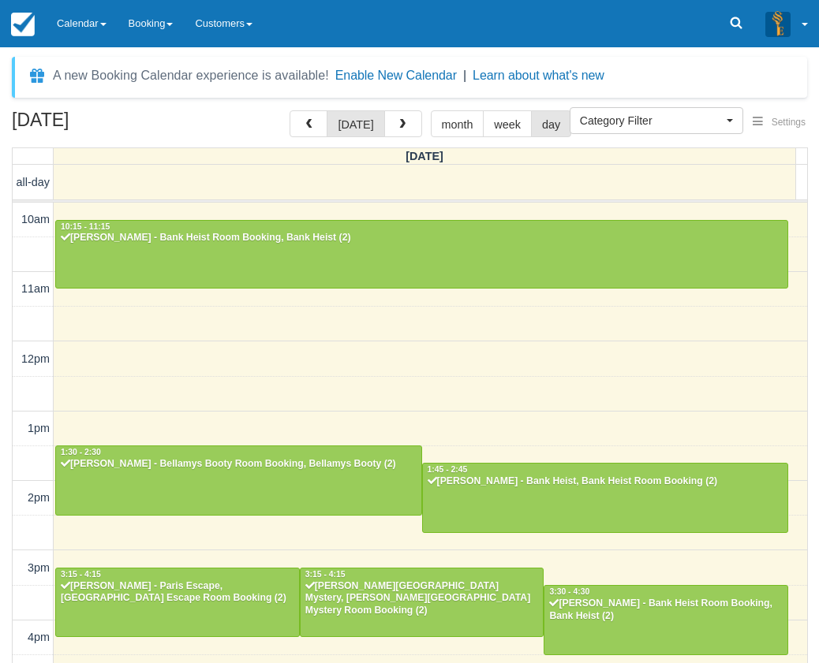
scroll to position [364, 0]
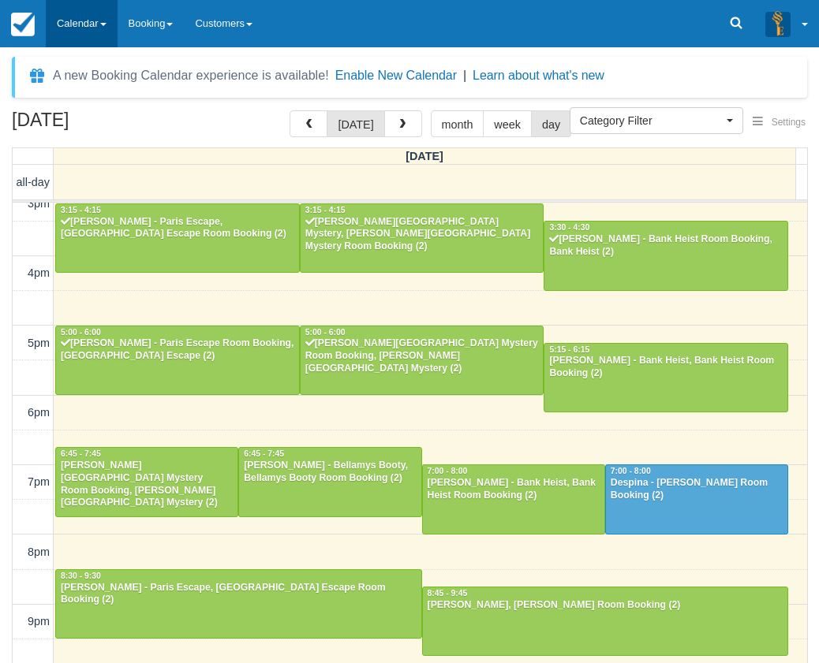
click at [108, 31] on link "Calendar" at bounding box center [82, 23] width 72 height 47
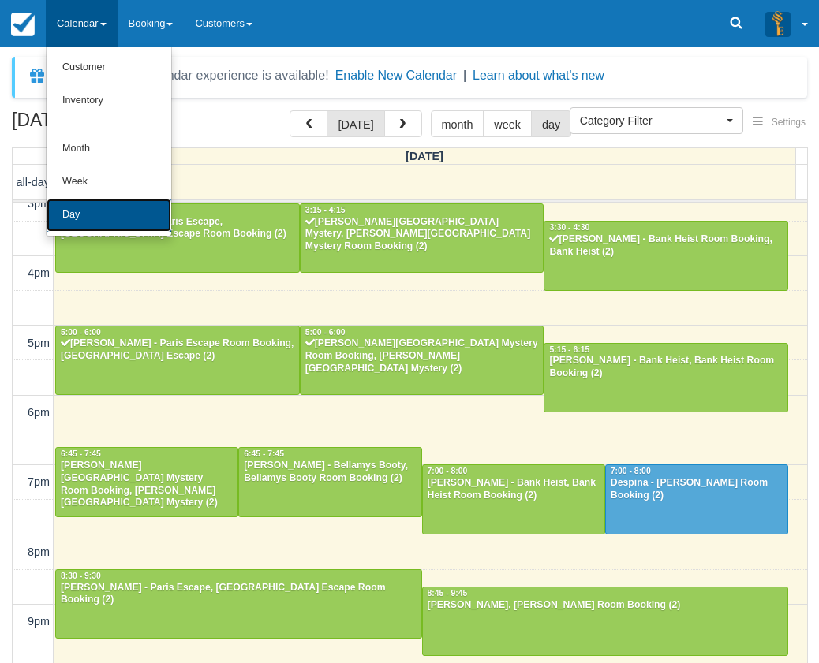
click at [118, 213] on link "Day" at bounding box center [109, 215] width 125 height 33
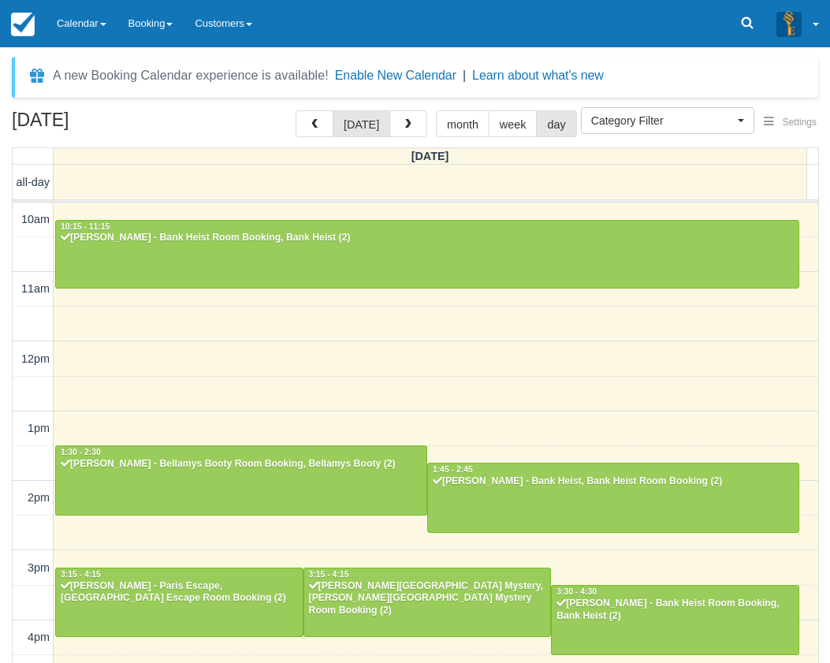
select select
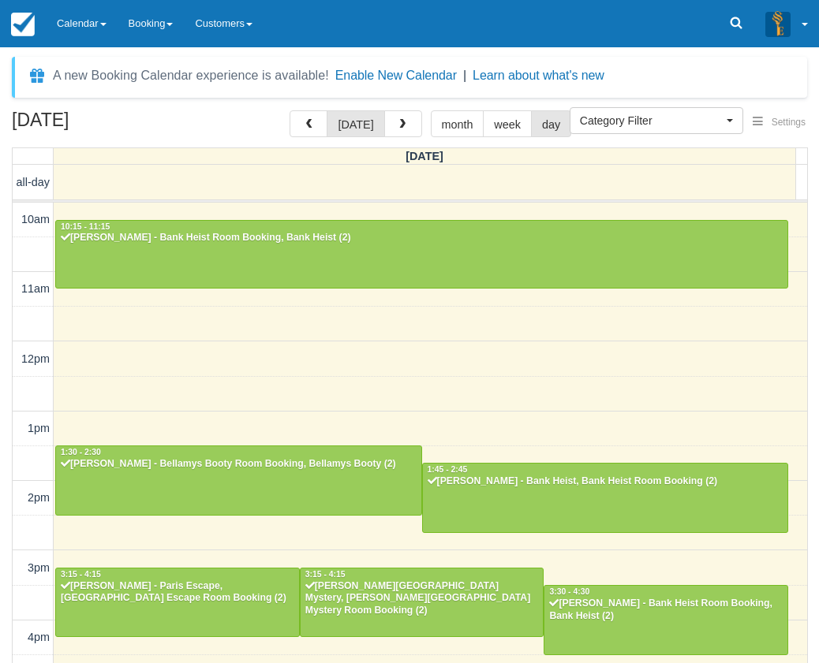
scroll to position [364, 0]
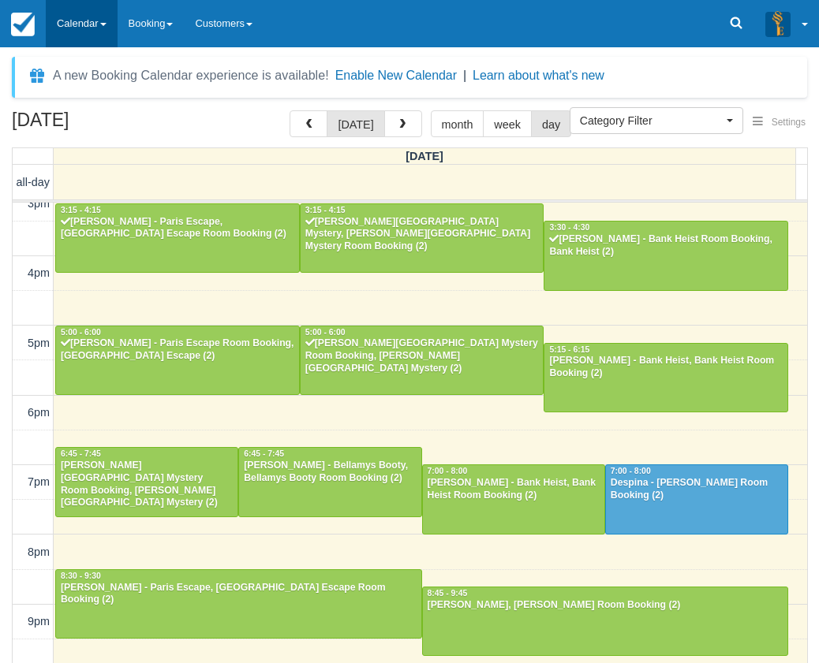
click at [95, 35] on link "Calendar" at bounding box center [82, 23] width 72 height 47
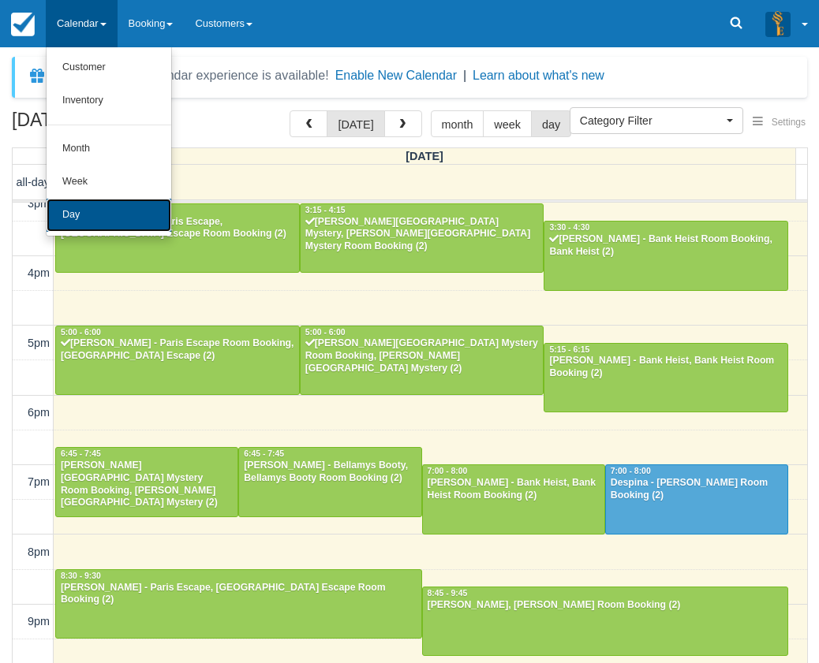
click at [118, 210] on link "Day" at bounding box center [109, 215] width 125 height 33
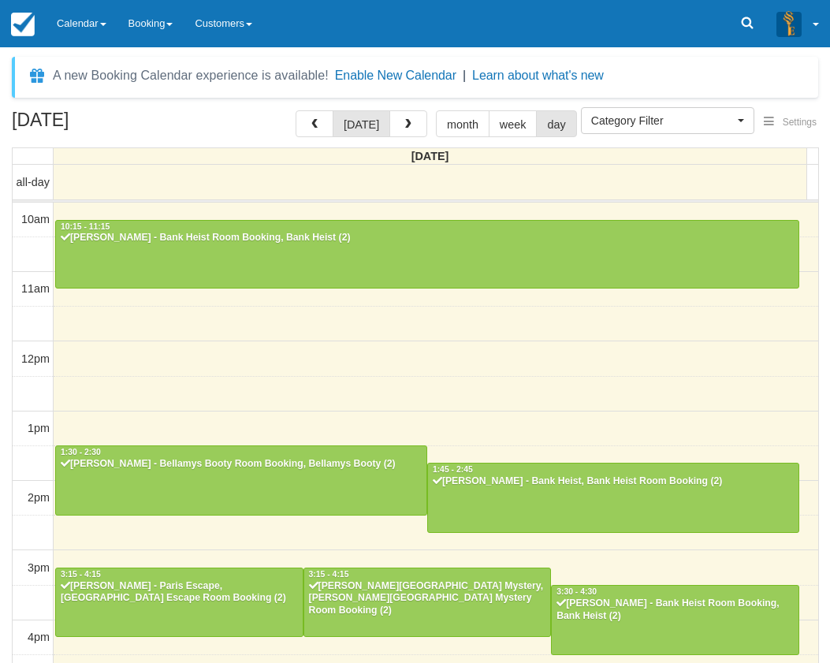
select select
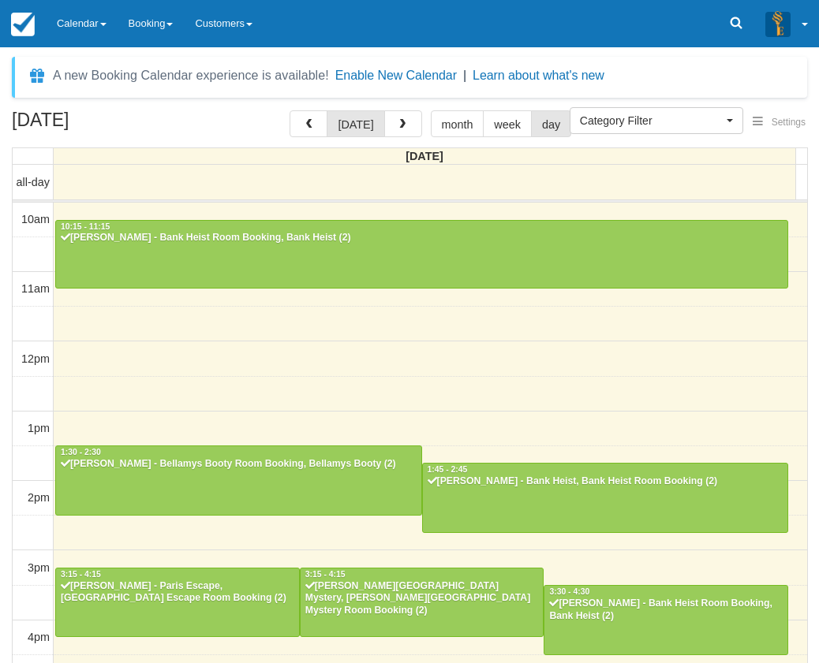
scroll to position [364, 0]
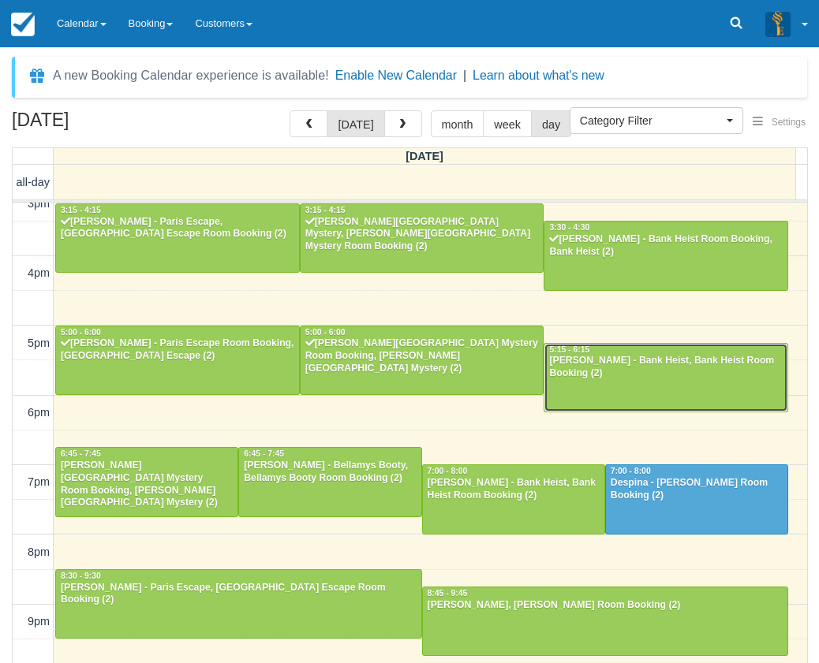
click at [621, 373] on div "[PERSON_NAME] - Bank Heist, Bank Heist Room Booking (2)" at bounding box center [665, 367] width 235 height 25
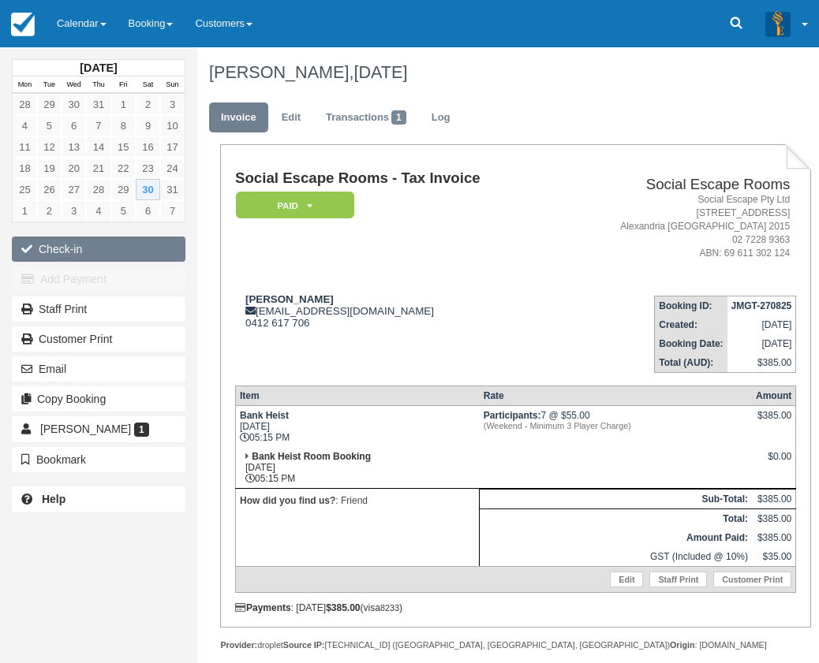
click at [104, 252] on button "Check-in" at bounding box center [99, 249] width 174 height 25
